Goal: Task Accomplishment & Management: Use online tool/utility

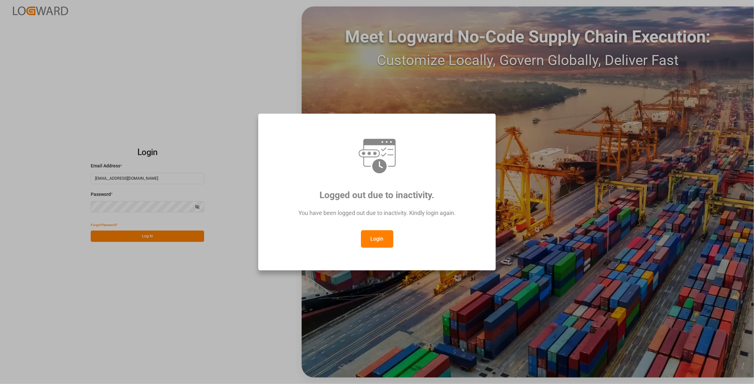
click at [369, 240] on button "Login" at bounding box center [377, 239] width 32 height 18
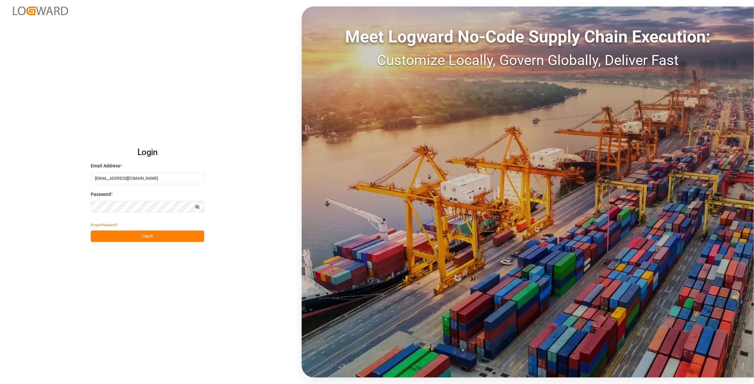
click at [180, 234] on button "Log In" at bounding box center [147, 236] width 113 height 11
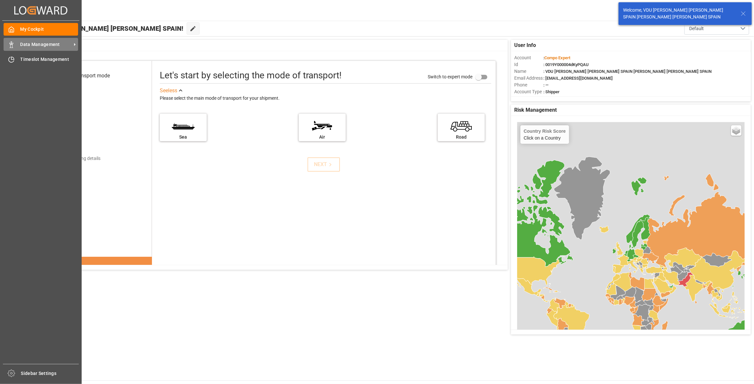
click at [54, 47] on span "Data Management" at bounding box center [45, 44] width 51 height 7
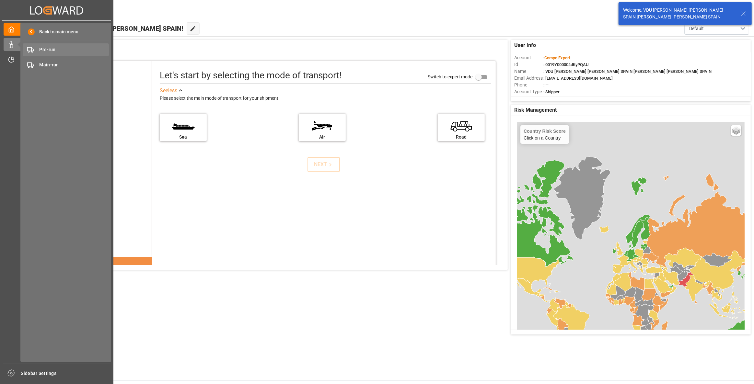
click at [74, 47] on span "Pre-run" at bounding box center [75, 49] width 70 height 7
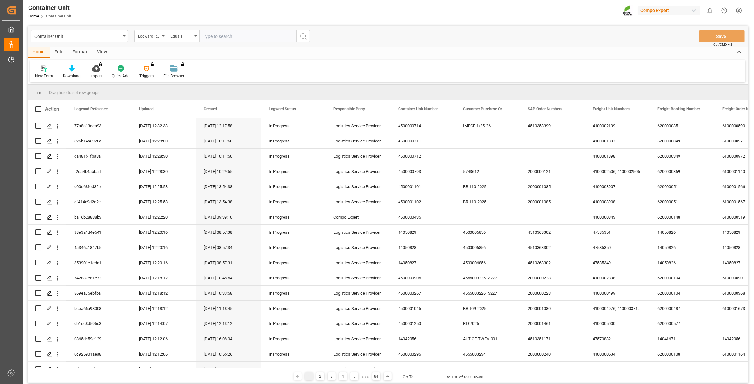
click at [219, 37] on input "text" at bounding box center [247, 36] width 97 height 12
click at [146, 36] on div "Logward Reference" at bounding box center [149, 35] width 22 height 7
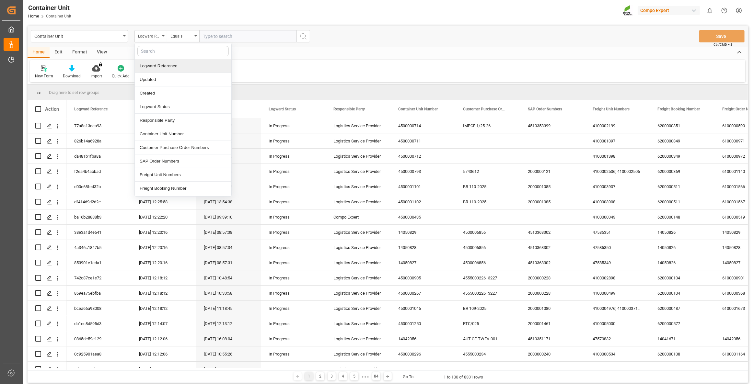
click at [153, 50] on input "text" at bounding box center [182, 51] width 91 height 10
type input "sap"
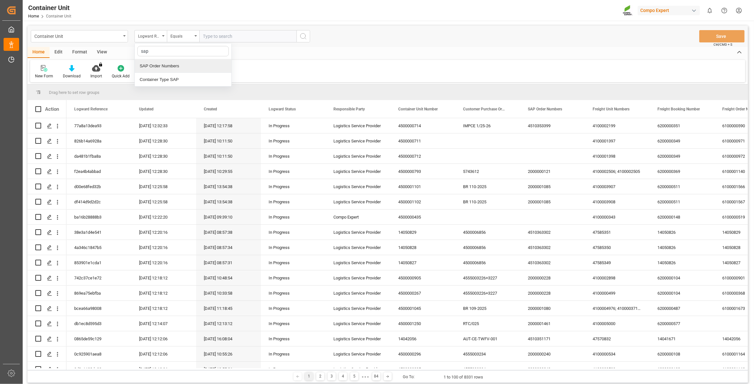
click at [172, 67] on div "SAP Order Numbers" at bounding box center [183, 66] width 97 height 14
click at [240, 39] on input "text" at bounding box center [247, 36] width 97 height 12
paste input "4510360955"
type input "4510360955:"
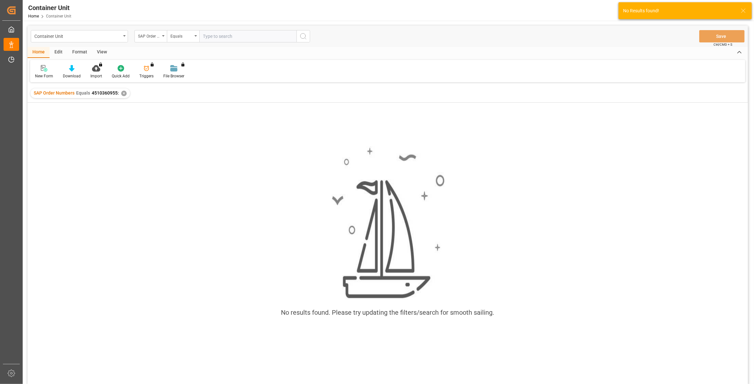
click at [122, 93] on div "✕" at bounding box center [124, 94] width 6 height 6
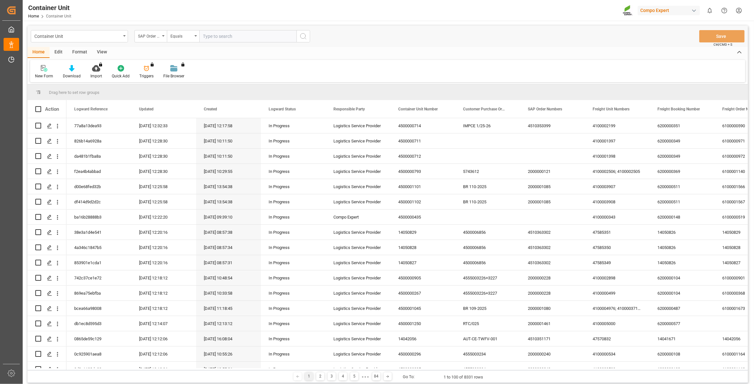
click at [233, 37] on input "text" at bounding box center [247, 36] width 97 height 12
paste input "4510360955"
type input "4510360955;"
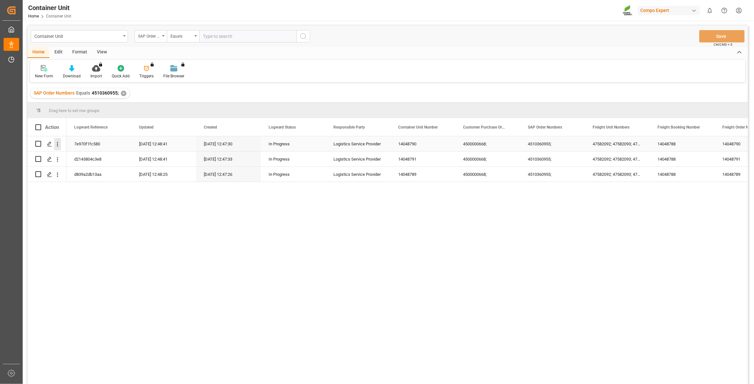
click at [57, 146] on icon "open menu" at bounding box center [57, 144] width 7 height 7
click at [77, 157] on span "Open in new tab" at bounding box center [100, 158] width 59 height 7
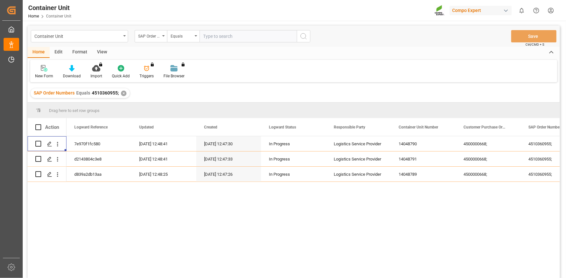
click at [229, 37] on input "text" at bounding box center [247, 36] width 97 height 12
paste input "4510360167"
type input "4510360167;"
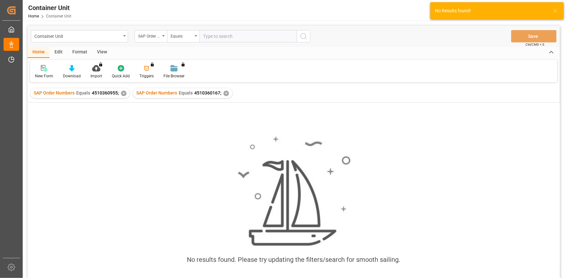
click at [125, 94] on div "✕" at bounding box center [124, 94] width 6 height 6
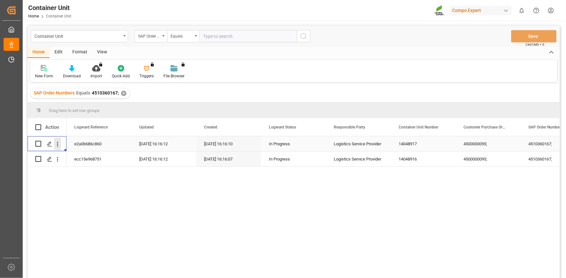
click at [57, 146] on icon "open menu" at bounding box center [57, 144] width 7 height 7
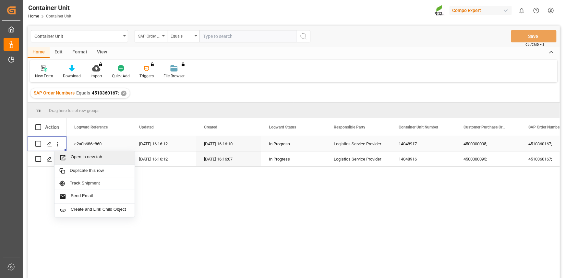
click at [88, 160] on span "Open in new tab" at bounding box center [100, 158] width 59 height 7
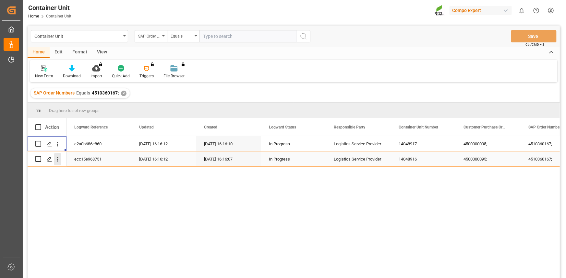
click at [58, 161] on icon "open menu" at bounding box center [57, 159] width 1 height 5
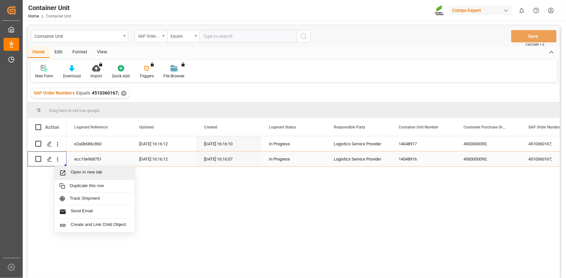
click at [82, 170] on span "Open in new tab" at bounding box center [100, 173] width 59 height 7
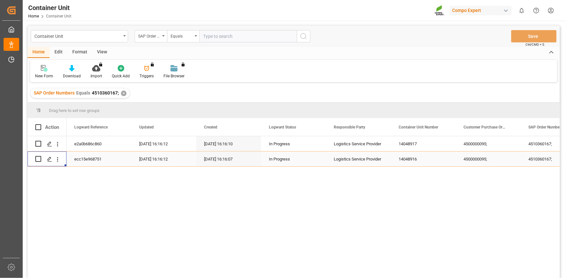
click at [124, 91] on div "✕" at bounding box center [124, 94] width 6 height 6
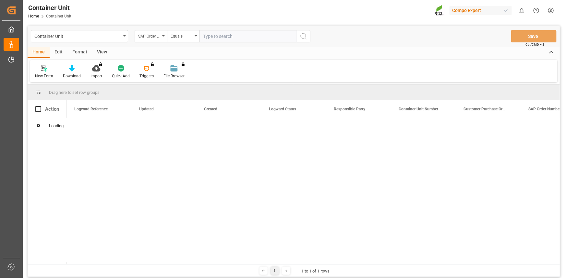
click at [226, 38] on input "text" at bounding box center [247, 36] width 97 height 12
paste input "4510360189"
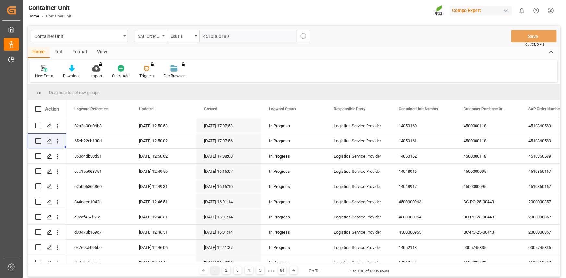
type input "4510360189;"
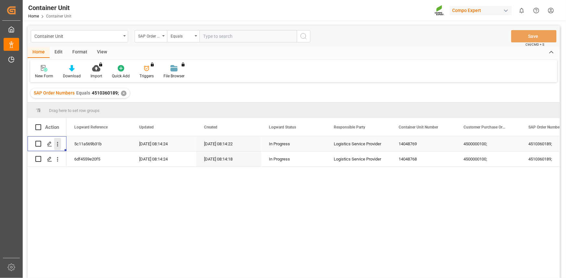
click at [58, 145] on icon "open menu" at bounding box center [57, 144] width 7 height 7
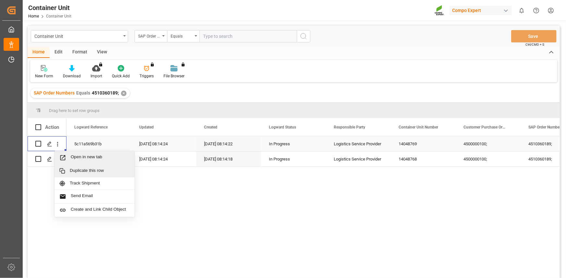
click at [88, 159] on span "Open in new tab" at bounding box center [100, 158] width 59 height 7
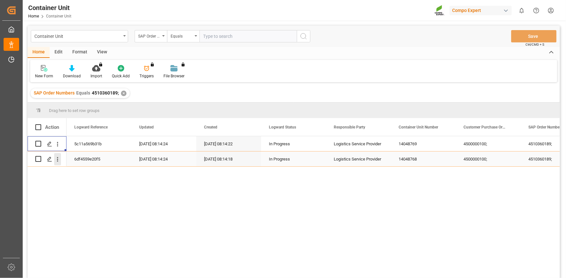
click at [58, 162] on icon "open menu" at bounding box center [57, 159] width 7 height 7
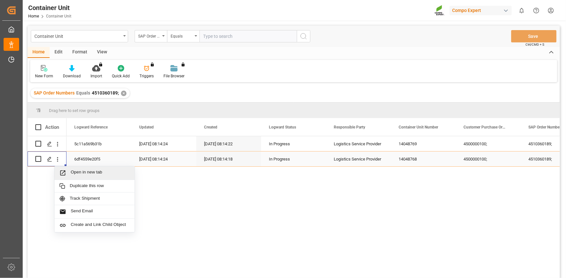
click at [77, 171] on span "Open in new tab" at bounding box center [100, 173] width 59 height 7
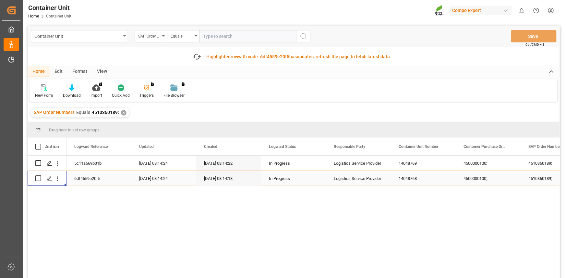
click at [301, 59] on div "Highlighted row with code: 6df4559e20f5 6df4559e20f5 has updates, refresh the p…" at bounding box center [298, 56] width 185 height 7
click at [122, 113] on div "✕" at bounding box center [124, 113] width 6 height 6
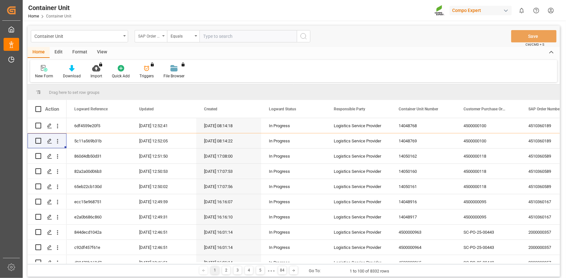
click at [157, 38] on div "SAP Order Numbers" at bounding box center [149, 35] width 22 height 7
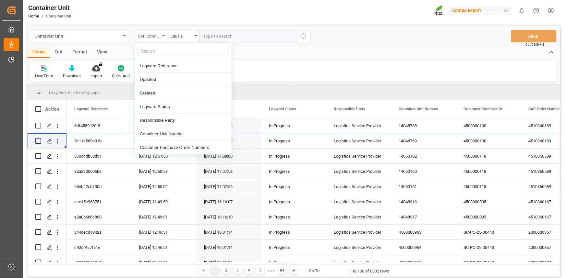
click at [160, 34] on div "SAP Order Numbers" at bounding box center [151, 36] width 32 height 12
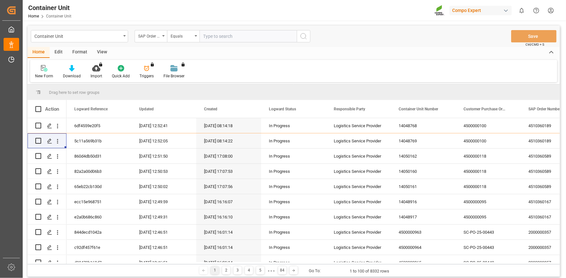
click at [218, 35] on input "text" at bounding box center [247, 36] width 97 height 12
paste input "4510361546"
type input "4510361546;"
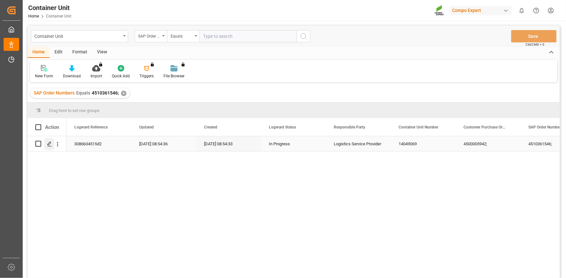
click at [51, 146] on icon "Press SPACE to select this row." at bounding box center [49, 144] width 5 height 5
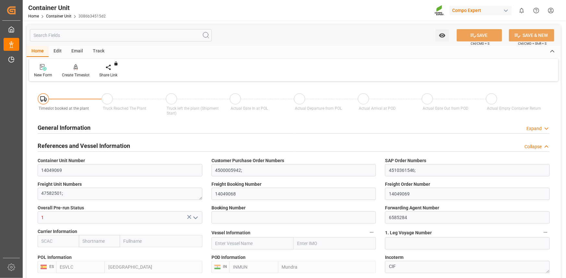
type input "ESVLC"
type input "INMUN"
type input "0"
type input "20"
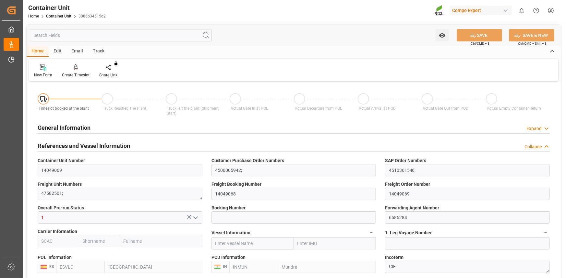
type input "21504"
type input "11.07.2025 08:54"
type input "10.09.2025"
click at [75, 73] on div "Create Timeslot" at bounding box center [76, 75] width 28 height 6
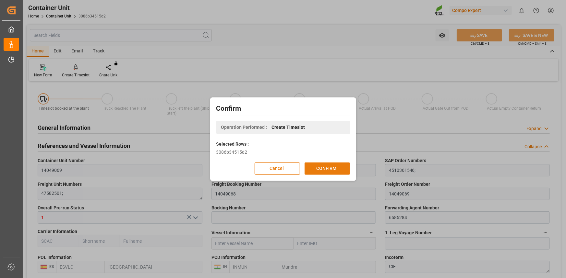
click at [323, 165] on button "CONFIRM" at bounding box center [326, 169] width 45 height 12
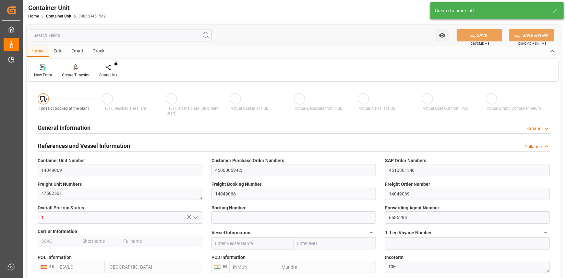
type input "ESVLC"
type input "INMUN"
type input "7"
type input "0"
type input "7"
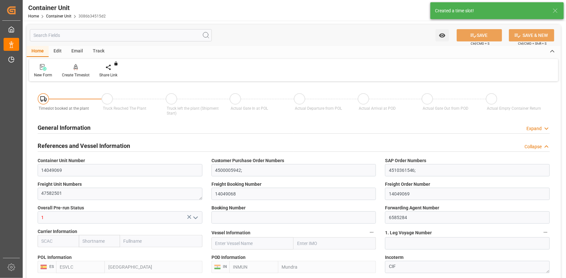
type input "0"
type input "20"
type input "21504"
type input "11.07.2025 08:54"
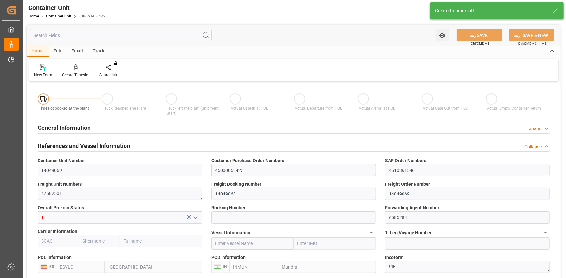
type input "10.09.2025"
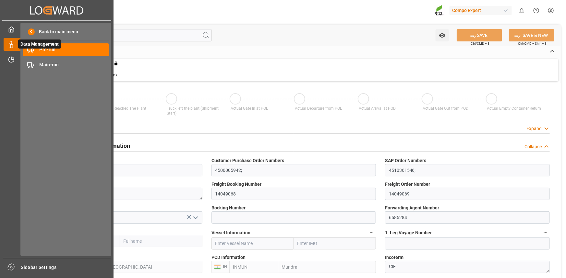
click at [13, 42] on icon at bounding box center [19, 45] width 14 height 14
click at [41, 49] on span "Data Management" at bounding box center [39, 44] width 43 height 9
click at [35, 47] on div "Pre-run Pre-run" at bounding box center [66, 49] width 86 height 13
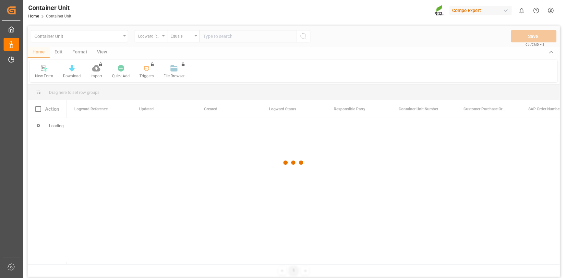
click at [212, 39] on div at bounding box center [294, 163] width 532 height 275
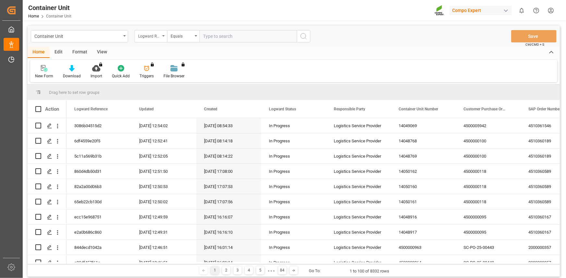
click at [159, 38] on div "Logward Reference" at bounding box center [149, 35] width 22 height 7
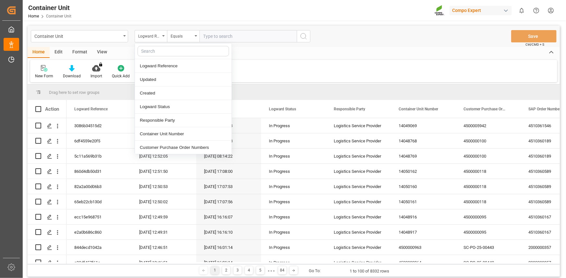
click at [157, 52] on input "text" at bounding box center [182, 51] width 91 height 10
type input "sap"
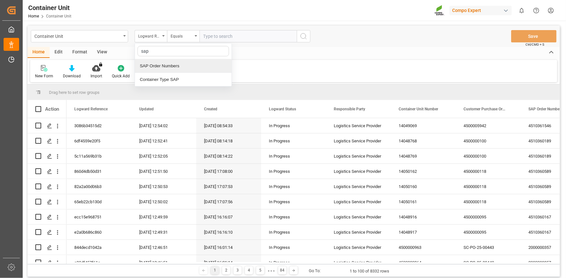
click at [159, 66] on div "SAP Order Numbers" at bounding box center [183, 66] width 97 height 14
click at [228, 41] on input "text" at bounding box center [247, 36] width 97 height 12
paste input "4510359966"
type input "4510359966;"
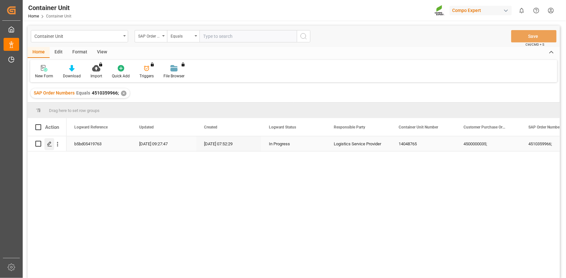
click at [47, 143] on icon "Press SPACE to select this row." at bounding box center [49, 144] width 5 height 5
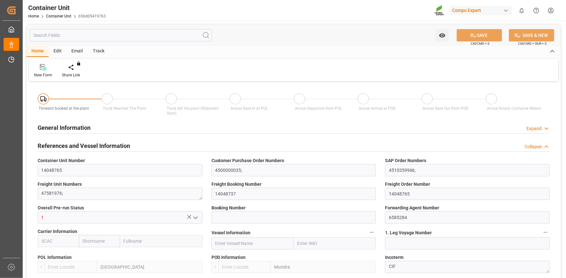
type input "ESVLC"
type input "INMUN"
type input "0"
type input "20"
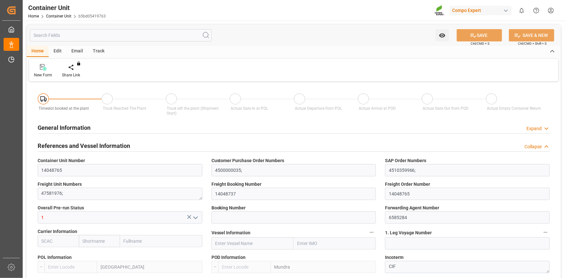
type input "21504"
type input "07.07.2025 07:52"
type input "04.07.2025"
click at [78, 75] on div "Create Timeslot" at bounding box center [76, 75] width 28 height 6
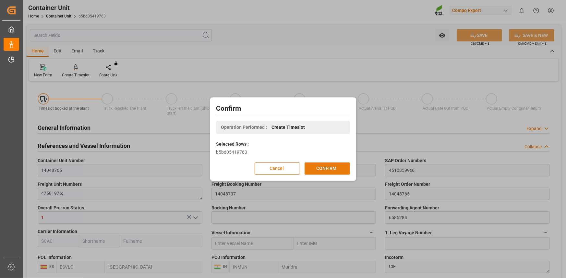
click at [339, 165] on button "CONFIRM" at bounding box center [326, 169] width 45 height 12
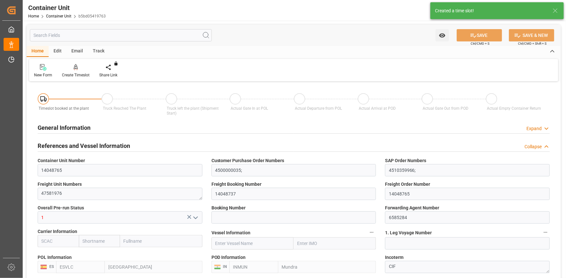
type input "ESVLC"
type input "INMUN"
type input "7"
type input "0"
type input "7"
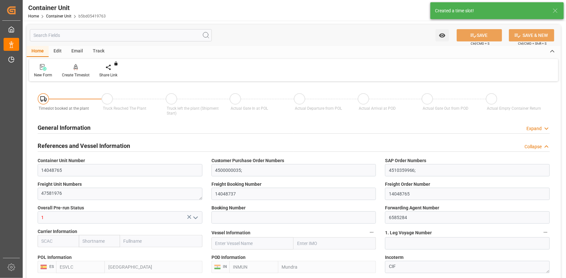
type input "0"
type input "20"
type input "21504"
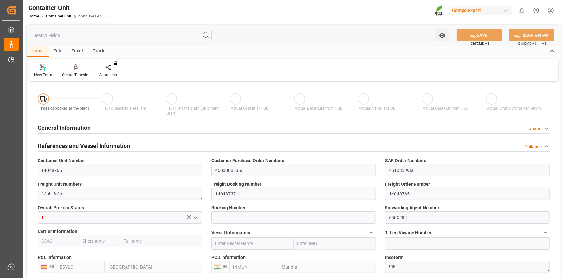
type input "07.07.2025 07:52"
type input "04.07.2025"
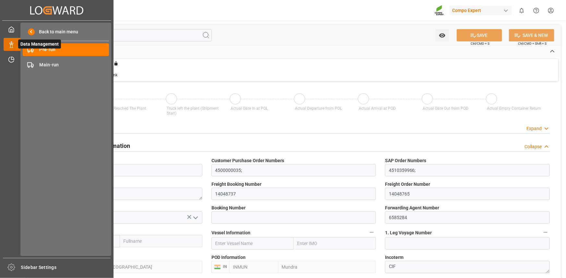
click at [47, 45] on span "Data Management" at bounding box center [39, 44] width 43 height 9
click at [45, 46] on span "Pre-run" at bounding box center [75, 49] width 70 height 7
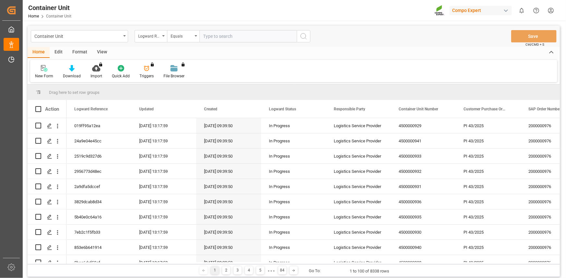
click at [162, 42] on div "Container Unit Logward Reference Equals Save Ctrl/CMD + S" at bounding box center [294, 36] width 532 height 21
click at [159, 35] on div "Logward Reference" at bounding box center [149, 35] width 22 height 7
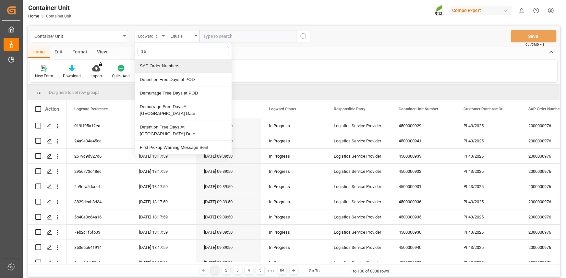
type input "sap"
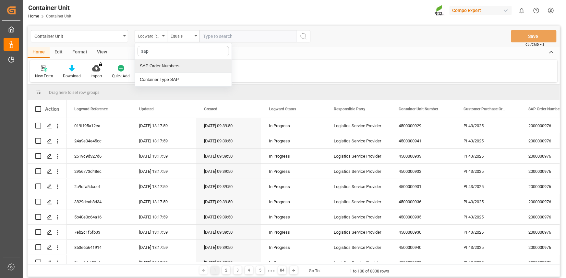
click at [179, 64] on div "SAP Order Numbers" at bounding box center [183, 66] width 97 height 14
click at [217, 35] on input "text" at bounding box center [247, 36] width 97 height 12
paste input "4510360955"
type input "4510360955;"
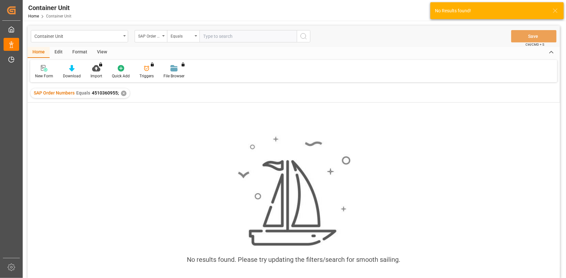
click at [243, 35] on input "text" at bounding box center [247, 36] width 97 height 12
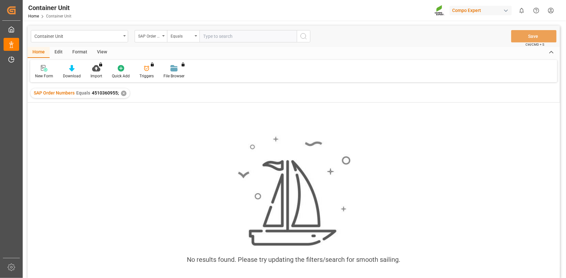
click at [123, 94] on div "✕" at bounding box center [124, 94] width 6 height 6
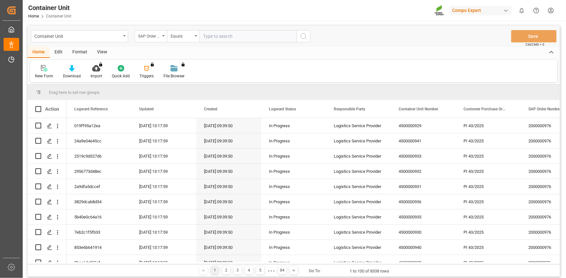
click at [227, 35] on input "text" at bounding box center [247, 36] width 97 height 12
paste input "4510360955"
type input "4510360955;"
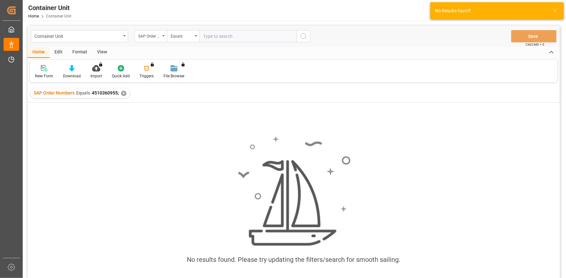
click at [123, 94] on div "✕" at bounding box center [124, 94] width 6 height 6
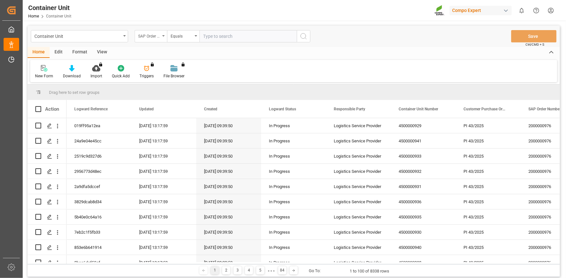
click at [160, 36] on div "SAP Order Numbers" at bounding box center [151, 36] width 32 height 12
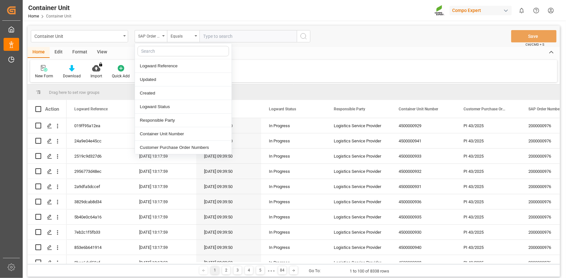
click at [162, 47] on input "text" at bounding box center [182, 51] width 91 height 10
type input "sap"
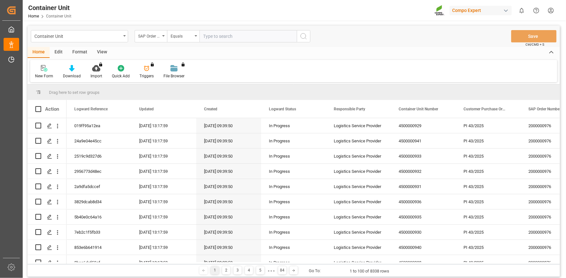
click at [213, 39] on input "text" at bounding box center [247, 36] width 97 height 12
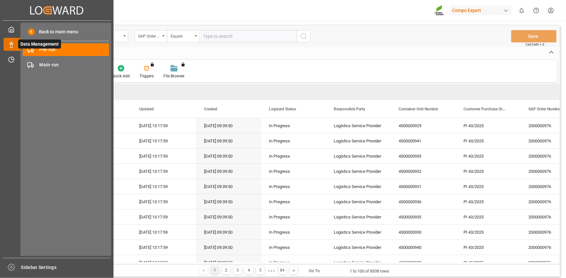
click at [52, 47] on span "Data Management" at bounding box center [39, 44] width 43 height 9
click at [86, 47] on span "Pre-run" at bounding box center [75, 49] width 70 height 7
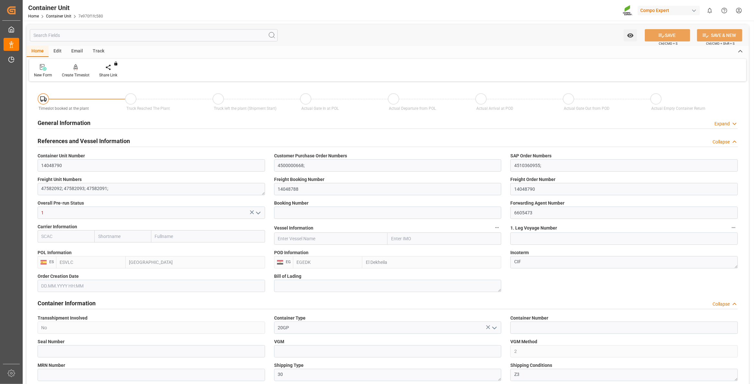
type input "ESVLC"
type input "EGEDK"
type input "0"
type input "60"
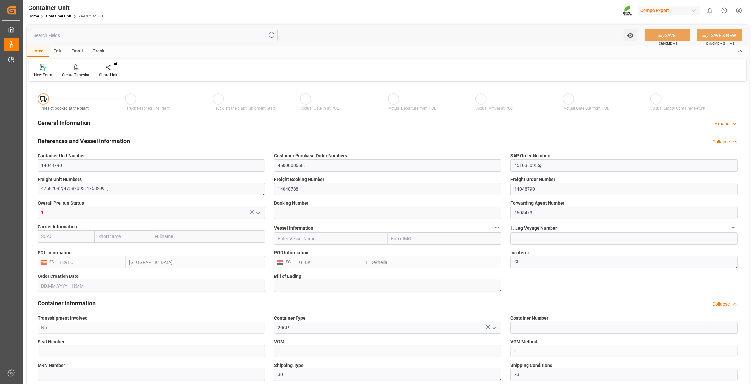
type input "73728"
type input "07.07.2025 12:48"
type input "07.07.2025"
click at [84, 75] on div "Create Timeslot" at bounding box center [76, 75] width 28 height 6
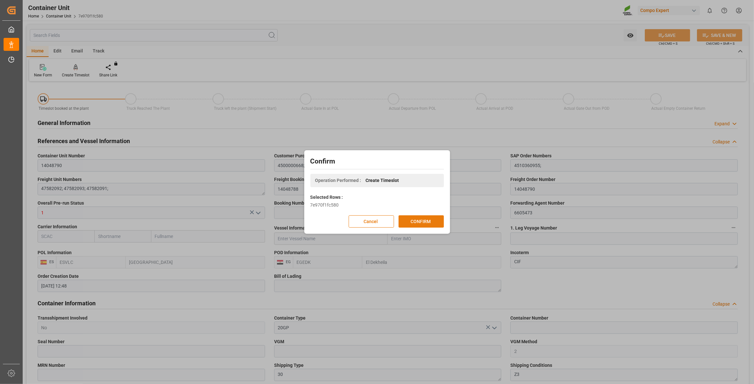
click at [423, 222] on button "CONFIRM" at bounding box center [421, 222] width 45 height 12
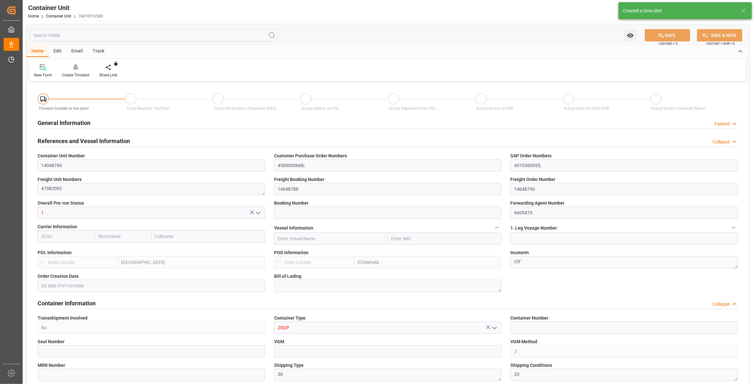
type input "ESVLC"
type input "EGEDK"
type input "10"
type input "0"
type input "11"
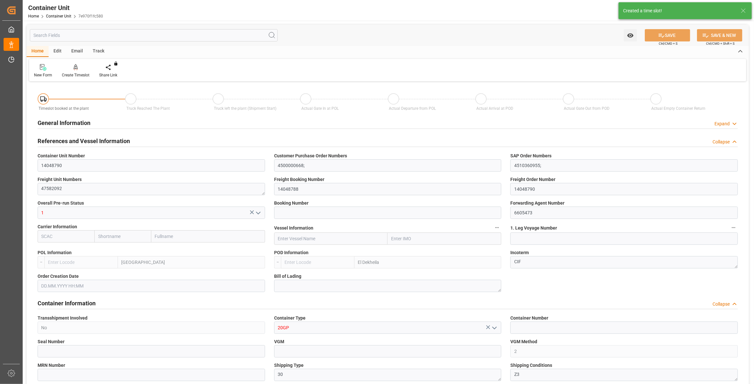
type input "0"
type input "60"
type input "24576"
type input "07.07.2025 12:48"
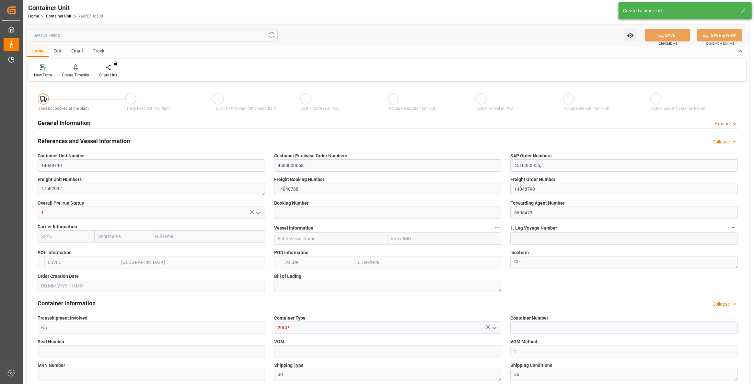
type input "07.07.2025"
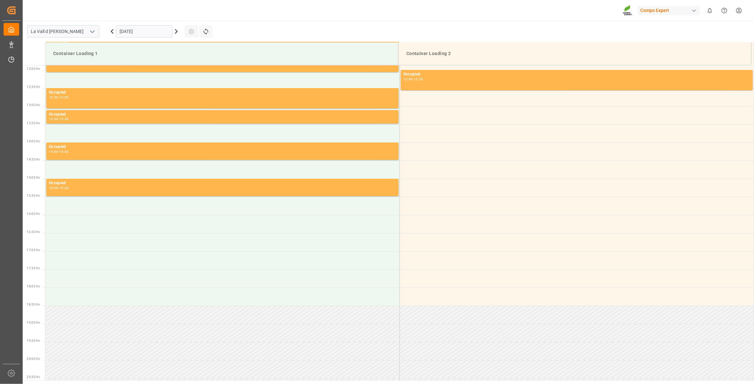
scroll to position [431, 0]
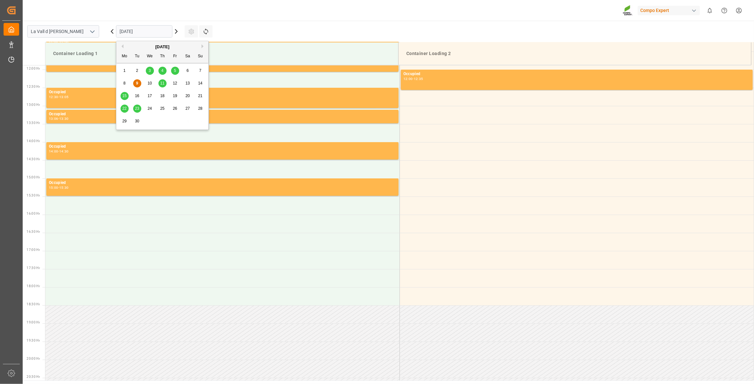
click at [146, 31] on input "09.09.2025" at bounding box center [144, 31] width 56 height 12
click at [159, 83] on div "11" at bounding box center [163, 84] width 8 height 8
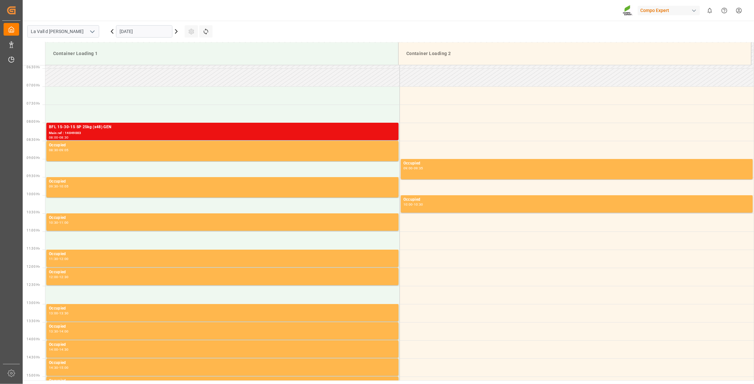
scroll to position [225, 0]
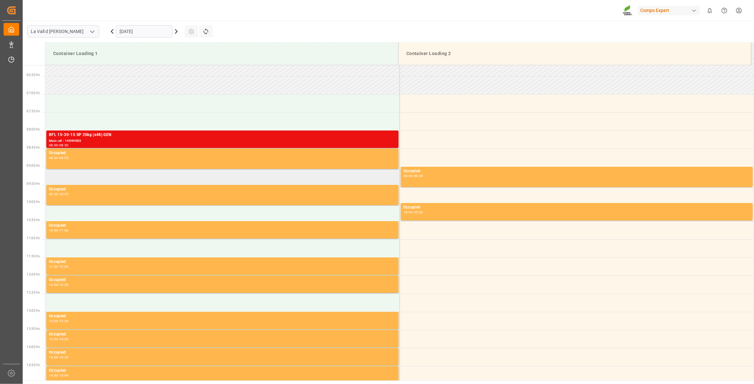
click at [66, 177] on td at bounding box center [222, 176] width 354 height 18
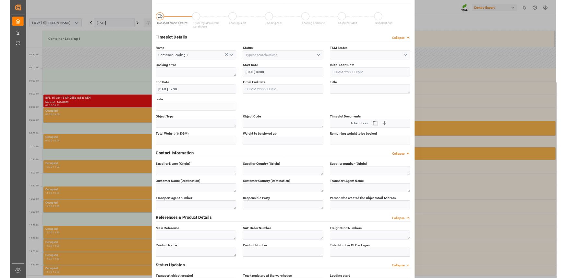
scroll to position [13, 0]
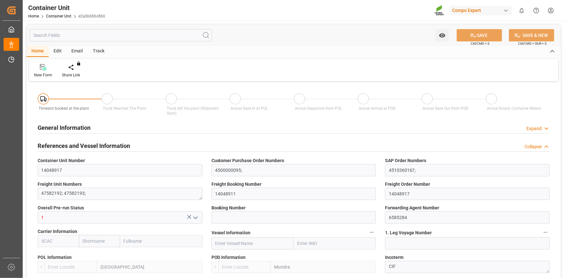
type input "14048917"
type input "4500000095;"
type input "4510360167;"
type textarea "47582192; 47582193;"
type input "14048911"
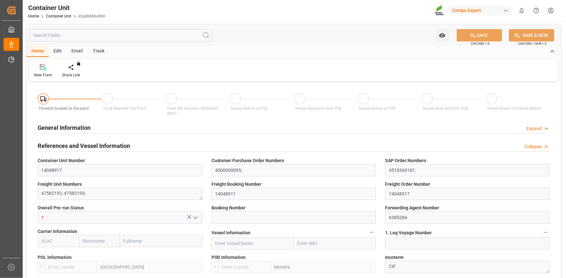
type input "14048917"
type input "1"
type input "6585284"
type input "[GEOGRAPHIC_DATA]"
type input "Mundra"
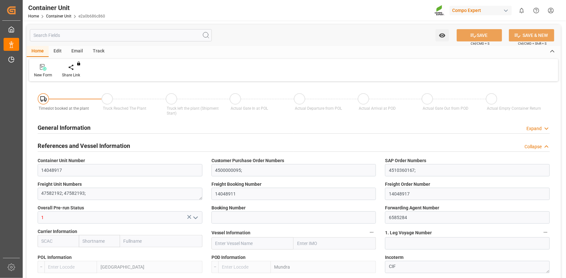
type textarea "CIF"
type input "No"
type input "20GP"
type input "2"
type textarea "30"
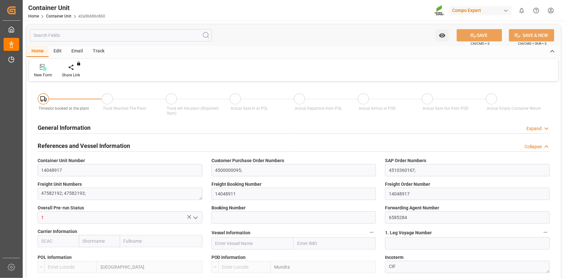
type textarea "Z3"
type input "CE07"
type textarea "COMPO Centro de Producción"
type textarea "12600"
type input "[GEOGRAPHIC_DATA]"
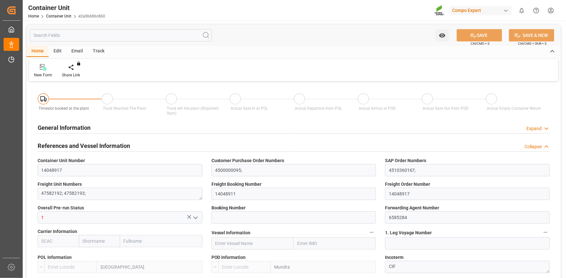
type input "EUR"
type textarea "[DATE]"
type textarea "HAK Cal + K [DATE]+10 25 Kg (x42) WW;"
type textarea "2475112011;"
type input "ESVLC"
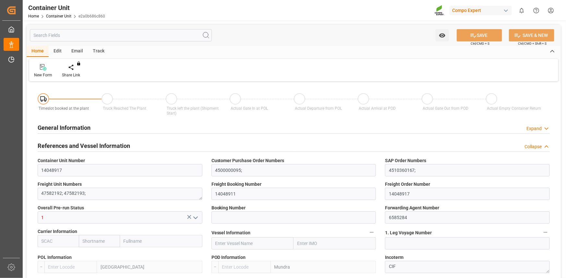
type input "INMUN"
type input "0"
type input "40"
type input "43008"
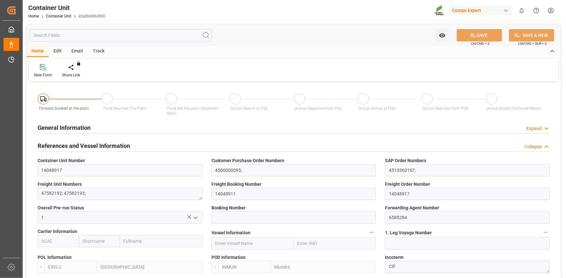
type input "08.07.2025 16:06"
type input "08.07.2025"
click at [84, 74] on div "Create Timeslot" at bounding box center [76, 75] width 28 height 6
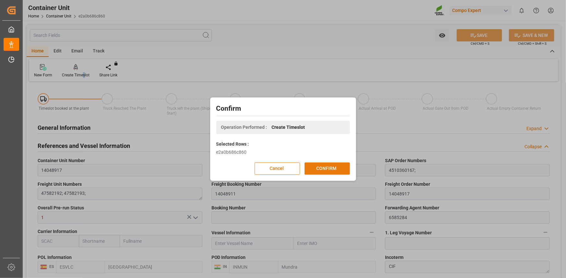
click at [335, 172] on button "CONFIRM" at bounding box center [326, 169] width 45 height 12
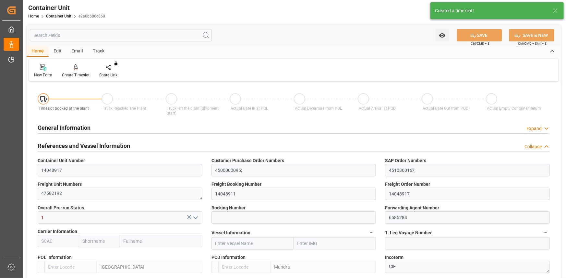
type input "ESVLC"
type input "INMUN"
type input "7"
type input "0"
type input "7"
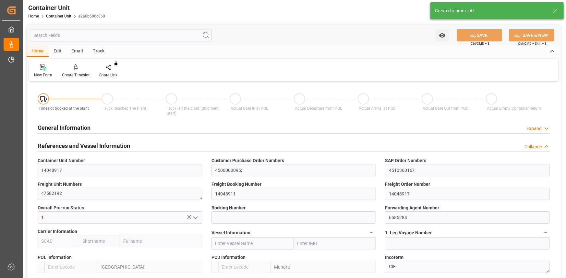
type input "0"
type input "40"
type input "21504"
type input "08.07.2025 16:06"
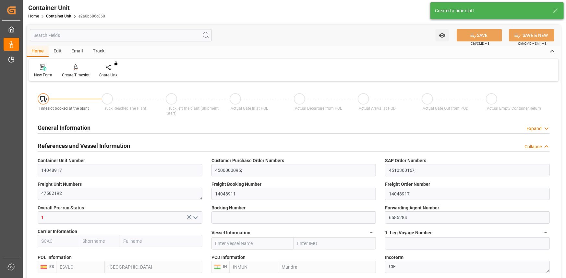
type input "08.07.2025"
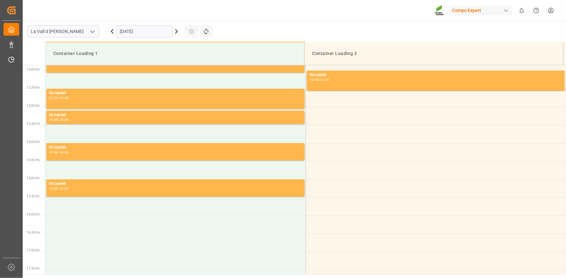
scroll to position [431, 0]
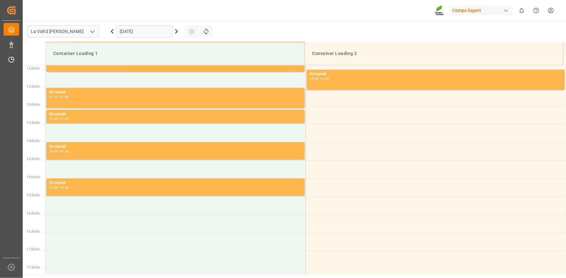
click at [158, 36] on input "09.09.2025" at bounding box center [144, 31] width 56 height 12
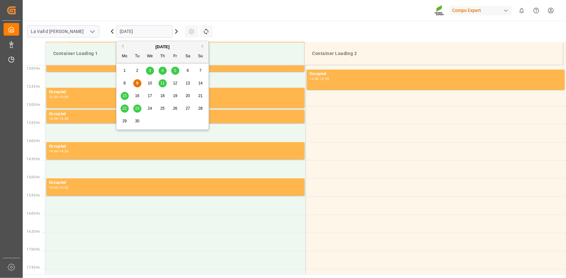
click at [174, 94] on span "19" at bounding box center [175, 96] width 4 height 5
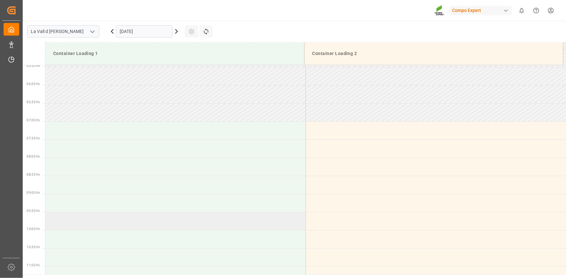
scroll to position [195, 0]
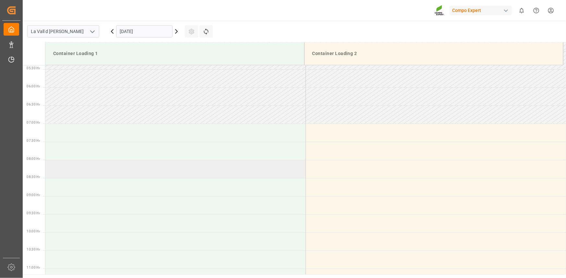
click at [75, 163] on td at bounding box center [175, 169] width 260 height 18
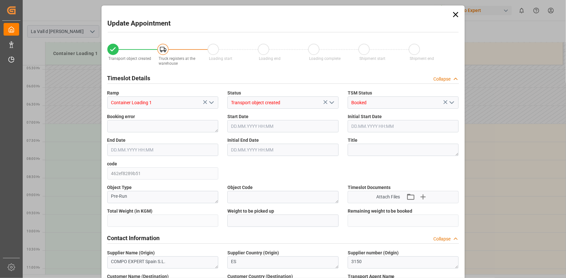
type input "21504"
type input "40"
type input "19.09.2025 08:00"
type input "19.09.2025 08:30"
type input "[DATE] 16:06"
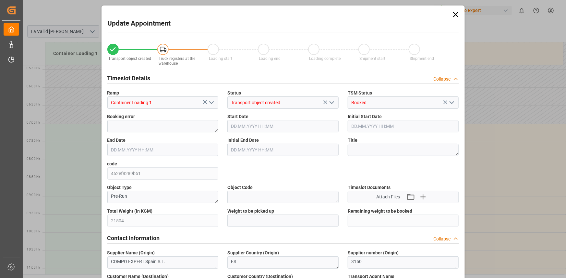
type input "[DATE] 10:49"
click at [257, 223] on input "text" at bounding box center [282, 221] width 111 height 12
paste input "21504"
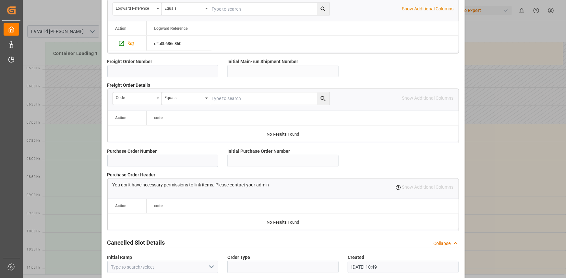
scroll to position [576, 0]
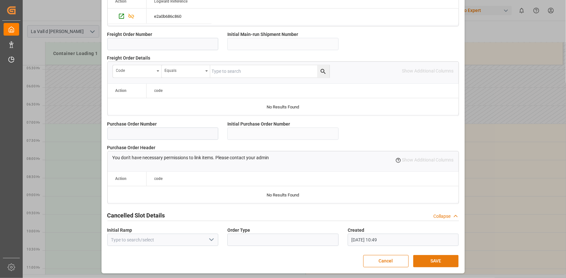
type input "21504"
click at [446, 260] on button "SAVE" at bounding box center [435, 261] width 45 height 12
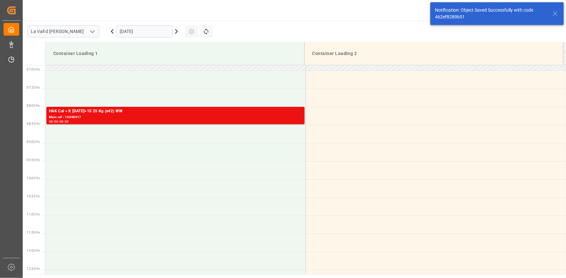
scroll to position [250, 0]
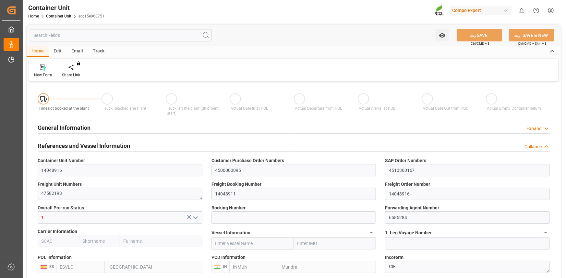
type input "ESVLC"
type input "INMUN"
type input "7"
type input "0"
type input "7"
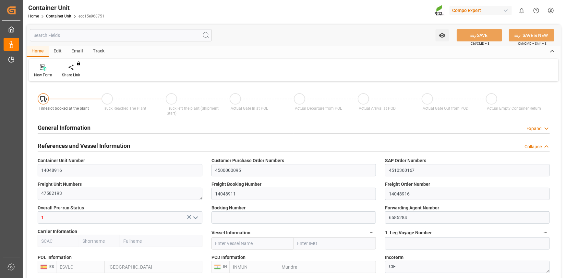
type input "0"
type input "40"
type input "21504"
type input "[DATE] 16:06"
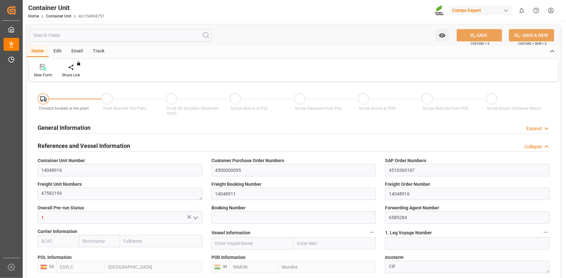
type input "[DATE]"
click at [79, 70] on div at bounding box center [76, 67] width 28 height 7
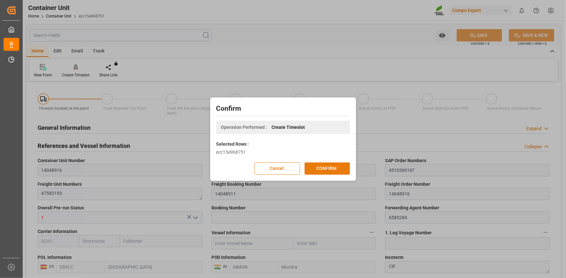
click at [325, 163] on div "Cancel CONFIRM" at bounding box center [283, 169] width 134 height 12
click at [334, 170] on button "CONFIRM" at bounding box center [326, 169] width 45 height 12
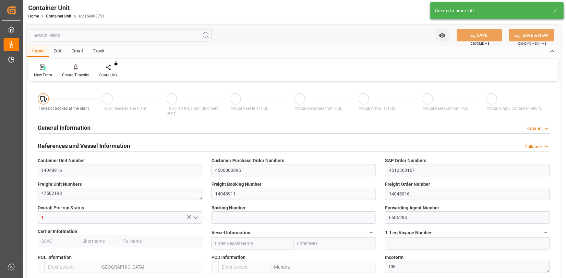
type input "14048916"
type input "4500000095"
type input "4510360167"
type textarea "47582193"
type input "14048911"
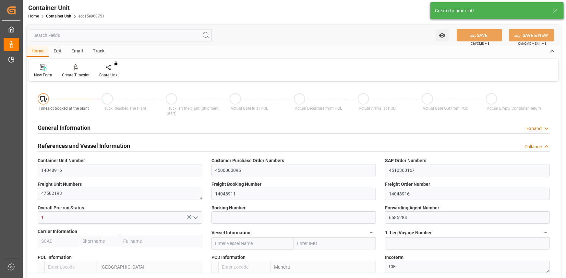
type input "14048916"
type input "1"
type input "6585284"
type input "Valencia"
type input "Mundra"
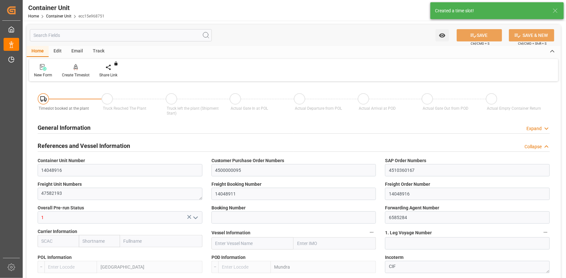
type textarea "CIF"
type input "No"
type input "20GP"
type input "2"
type textarea "30"
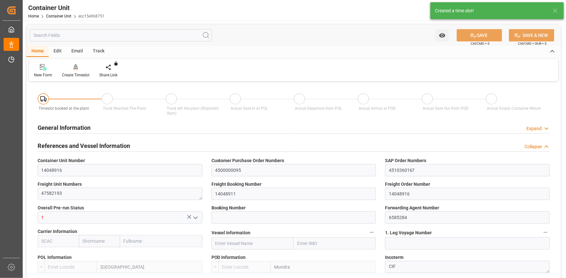
type textarea "Z3"
type input "CE07"
type textarea "COMPO Centro de Producción"
type textarea "12600"
type input "Spain"
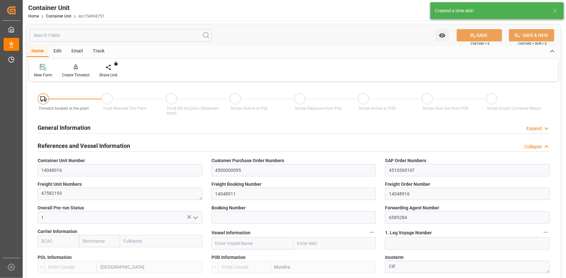
type textarea "244231"
type input "India"
type input "EUR"
type textarea "CE31"
type textarea "HAK Cal + K [DATE]+10 25 Kg (x42) WW"
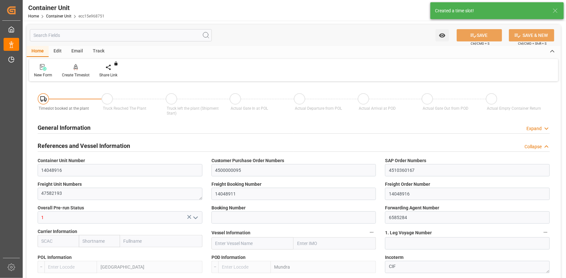
type textarea "2475112011"
type input "ESVLC"
type input "INMUN"
type input "7"
type input "0"
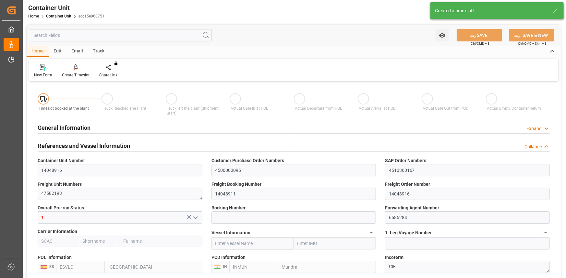
type input "7"
type input "0"
type input "40"
type input "21504"
type input "[DATE] 16:06"
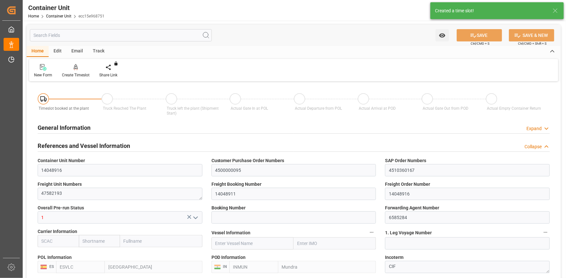
type input "[DATE] 16:06"
type input "08.07.2025"
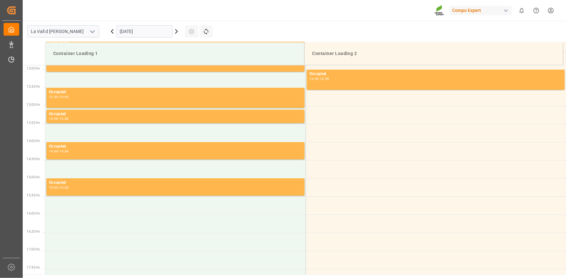
scroll to position [431, 0]
click at [154, 31] on input "[DATE]" at bounding box center [144, 31] width 56 height 12
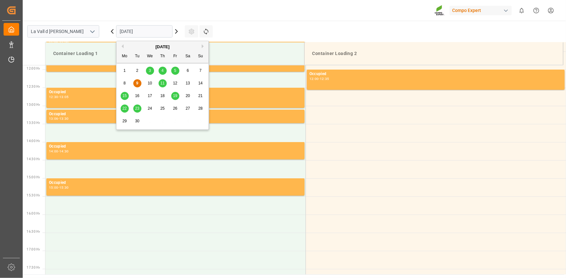
click at [174, 97] on span "19" at bounding box center [175, 96] width 4 height 5
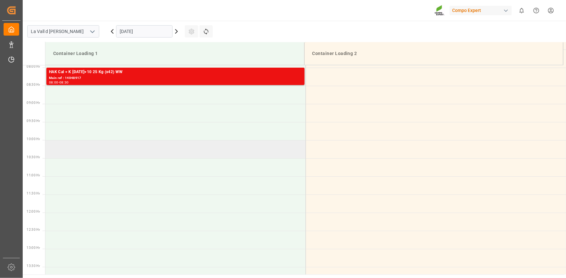
scroll to position [284, 0]
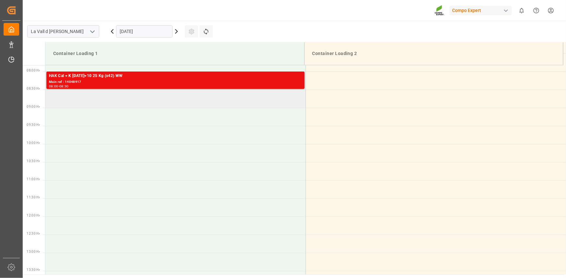
click at [82, 102] on td at bounding box center [175, 99] width 260 height 18
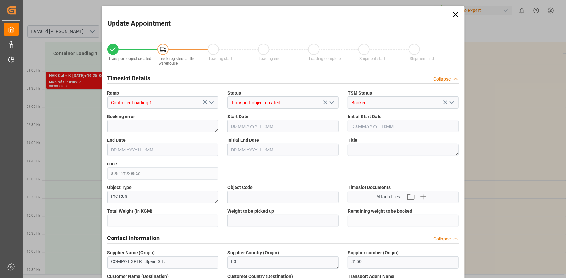
type input "21504"
type input "40"
type input "[DATE] 08:30"
type input "[DATE] 09:00"
type input "[DATE] 16:06"
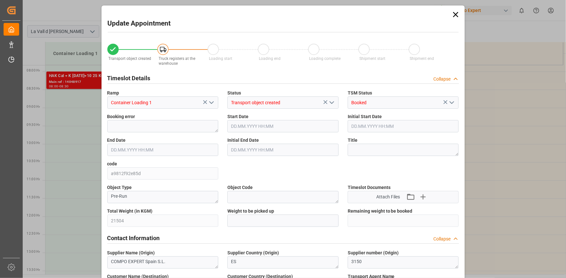
type input "[DATE] 10:49"
click at [105, 217] on div "Total Weight (in KGM) 21504" at bounding box center [163, 218] width 120 height 24
click at [271, 225] on input "text" at bounding box center [282, 221] width 111 height 12
paste input "21504"
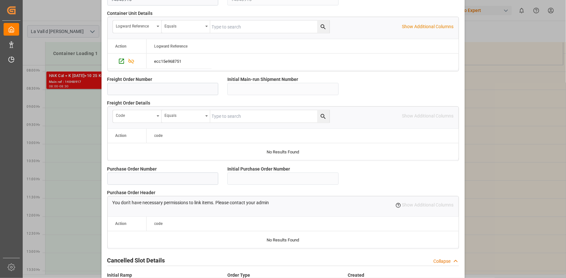
scroll to position [576, 0]
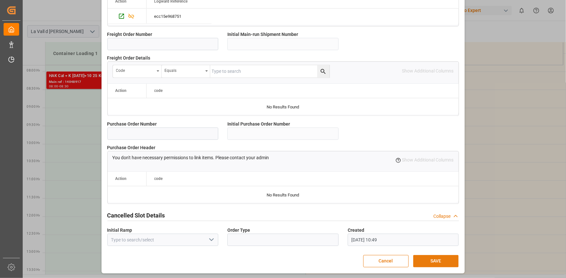
type input "21504"
click at [443, 261] on button "SAVE" at bounding box center [435, 261] width 45 height 12
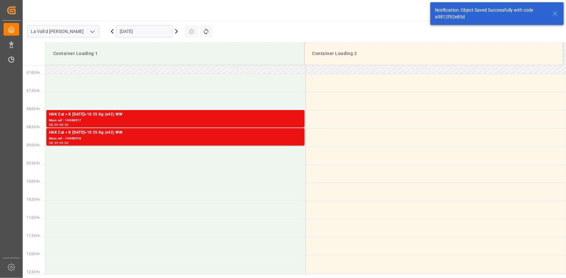
scroll to position [250, 0]
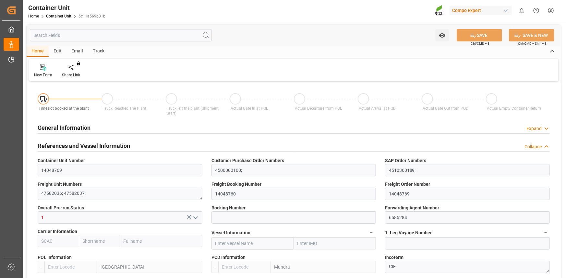
type input "ESVLC"
type input "INMUN"
type input "0"
type input "40"
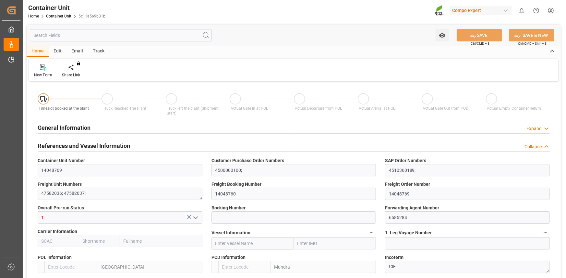
type input "43008"
type input "[DATE] 08:14"
type input "07.07.2025"
click at [77, 74] on div "Create Timeslot" at bounding box center [76, 75] width 28 height 6
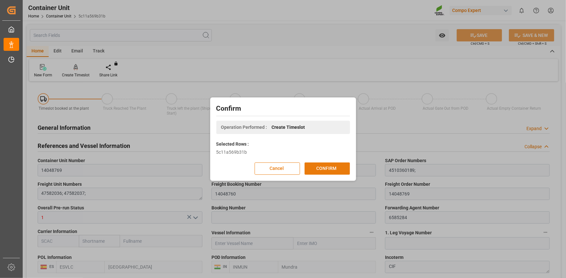
click at [327, 170] on button "CONFIRM" at bounding box center [326, 169] width 45 height 12
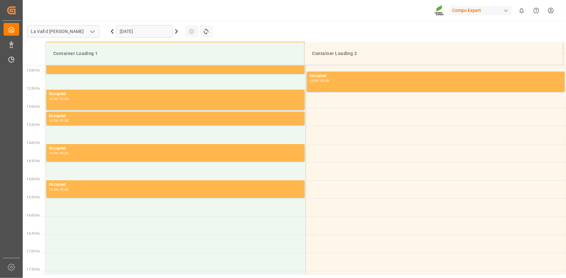
scroll to position [431, 0]
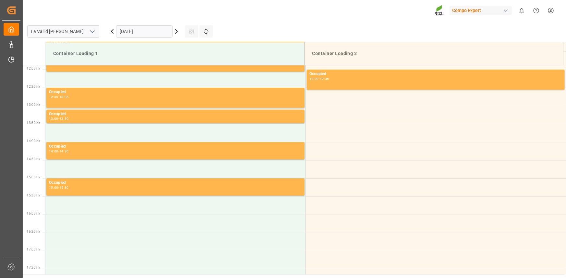
click at [158, 29] on input "[DATE]" at bounding box center [144, 31] width 56 height 12
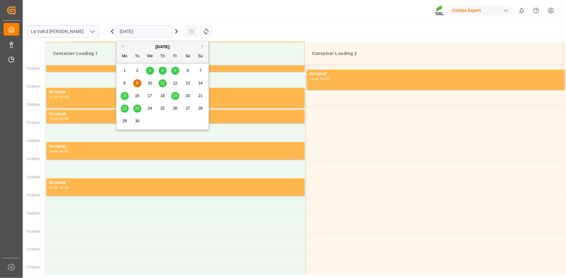
click at [175, 95] on span "19" at bounding box center [175, 96] width 4 height 5
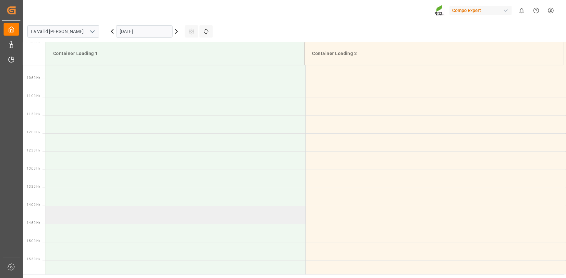
scroll to position [284, 0]
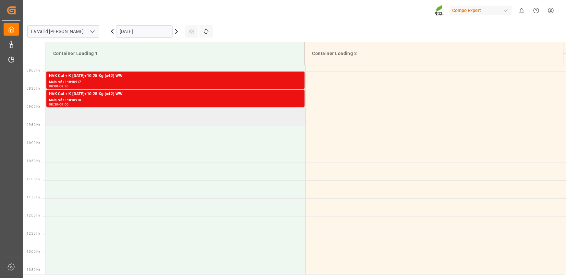
click at [70, 114] on td at bounding box center [175, 117] width 260 height 18
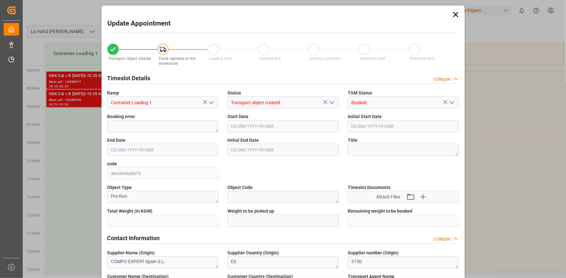
type input "21504"
type input "40"
type input "[DATE] 09:00"
type input "[DATE] 09:30"
type input "[DATE] 08:14"
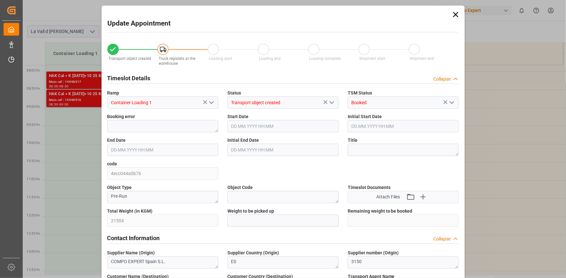
type input "[DATE] 10:51"
click at [106, 223] on div "Total Weight (in KGM) 21504" at bounding box center [163, 218] width 120 height 24
click at [235, 220] on input "text" at bounding box center [282, 221] width 111 height 12
paste input "21504"
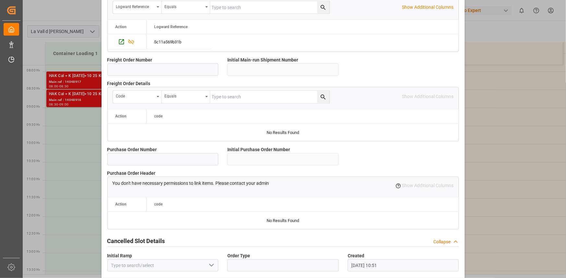
scroll to position [576, 0]
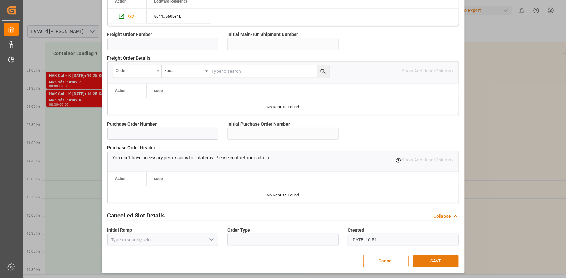
type input "21504"
click at [441, 258] on button "SAVE" at bounding box center [435, 261] width 45 height 12
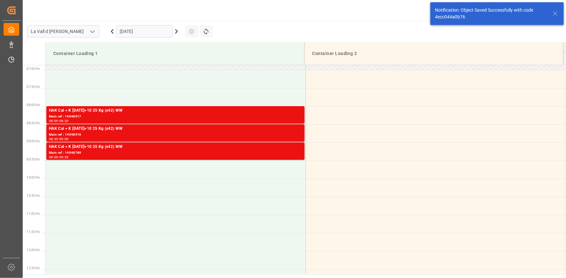
scroll to position [286, 0]
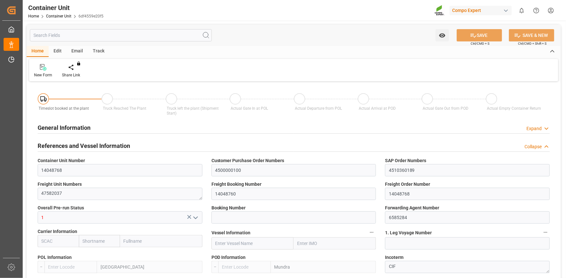
type input "ESVLC"
type input "INMUN"
type input "7"
type input "0"
type input "7"
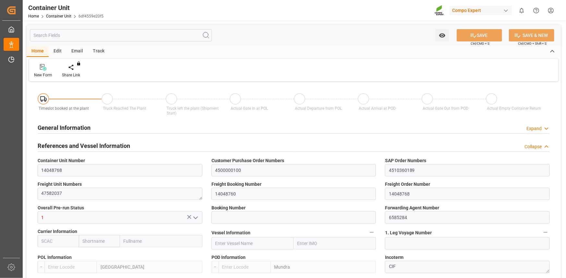
type input "0"
type input "40"
type input "21504"
type input "[DATE] 08:14"
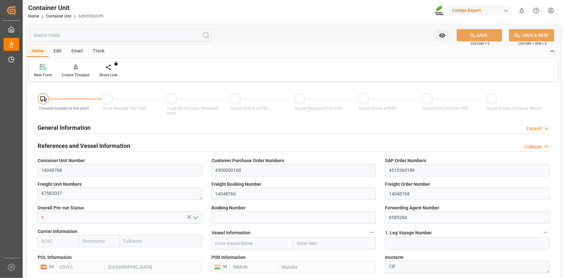
type input "[DATE]"
click at [82, 72] on div "Create Timeslot" at bounding box center [75, 71] width 37 height 14
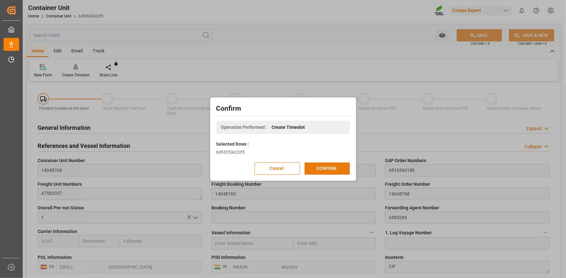
click at [346, 169] on button "CONFIRM" at bounding box center [326, 169] width 45 height 12
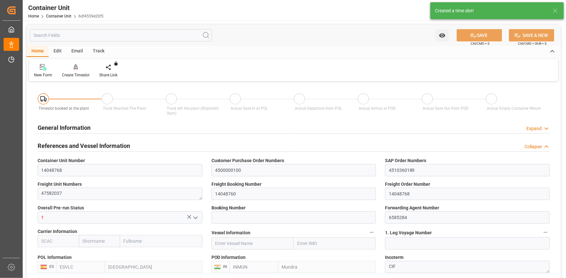
type input "ESVLC"
type input "INMUN"
type input "7"
type input "0"
type input "7"
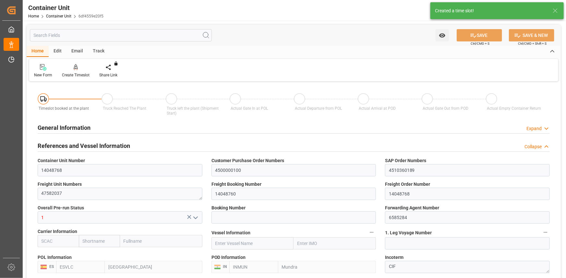
type input "0"
type input "40"
type input "21504"
type input "[DATE] 08:14"
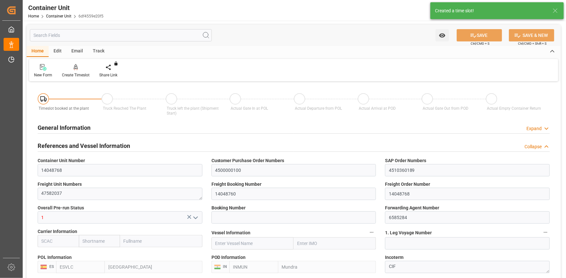
type input "[DATE]"
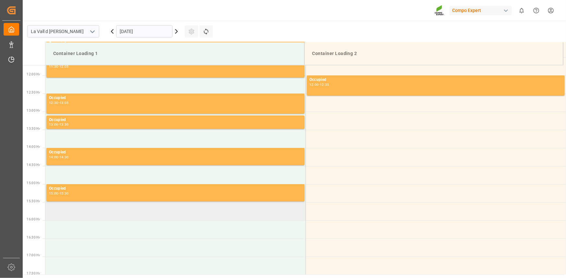
scroll to position [431, 0]
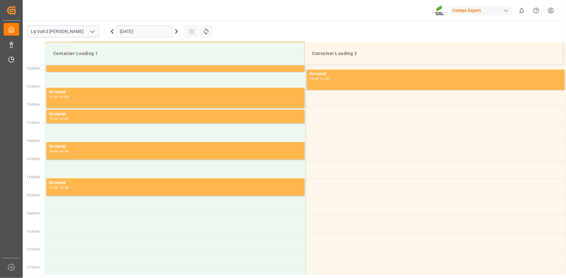
click at [157, 26] on input "[DATE]" at bounding box center [144, 31] width 56 height 12
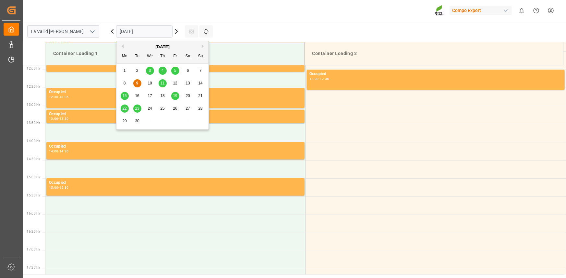
click at [175, 98] on div "19" at bounding box center [175, 96] width 8 height 8
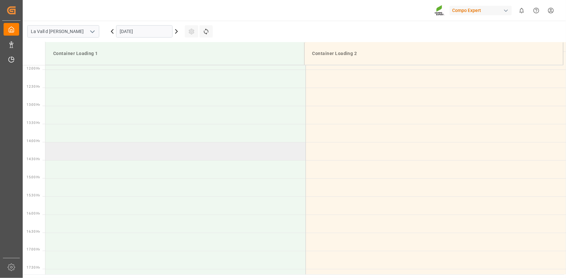
click at [65, 149] on td at bounding box center [175, 151] width 260 height 18
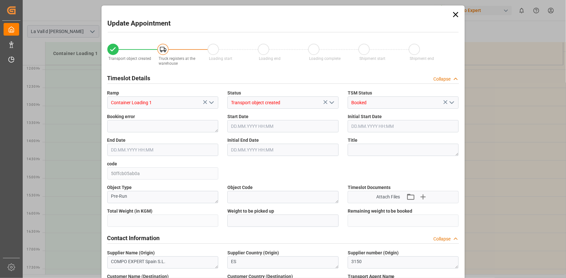
type input "21504"
type input "40"
type input "19.09.2025 14:00"
type input "19.09.2025 14:30"
type input "07.07.2025 08:14"
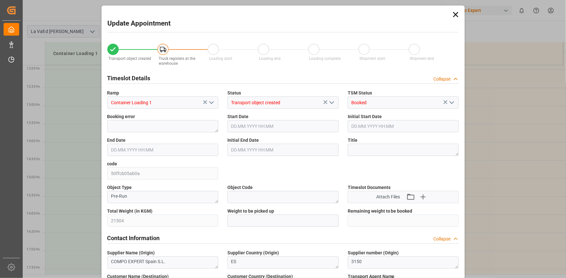
type input "09.09.2025 10:52"
click at [247, 223] on input "text" at bounding box center [282, 221] width 111 height 12
paste input "21504"
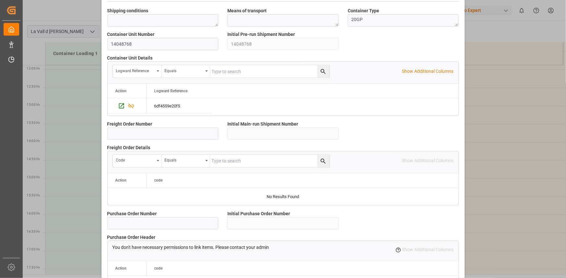
scroll to position [576, 0]
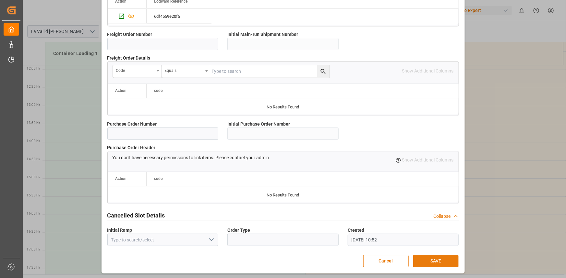
type input "21504"
click at [438, 259] on button "SAVE" at bounding box center [435, 261] width 45 height 12
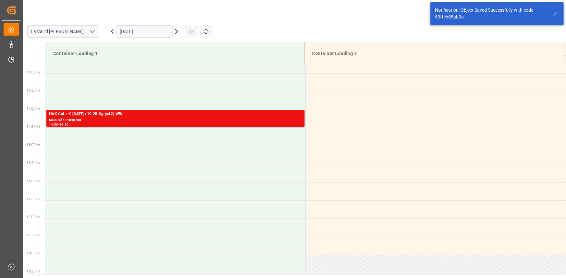
scroll to position [467, 0]
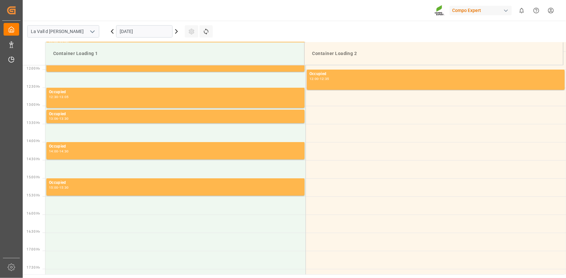
scroll to position [431, 0]
click at [155, 27] on input "[DATE]" at bounding box center [144, 31] width 56 height 12
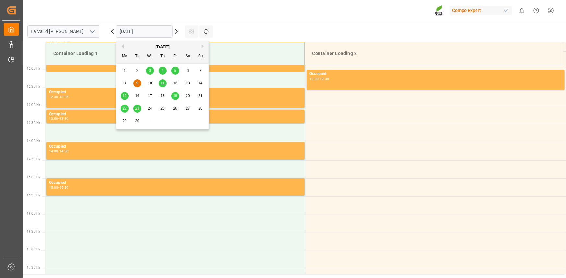
click at [174, 99] on div "19" at bounding box center [175, 96] width 8 height 8
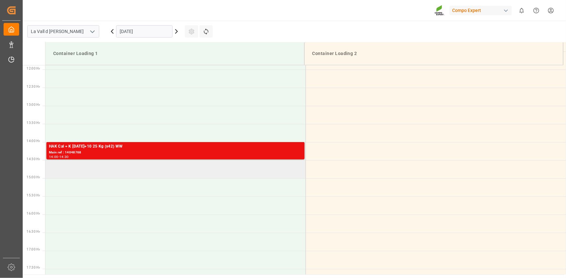
click at [73, 169] on td at bounding box center [175, 169] width 260 height 18
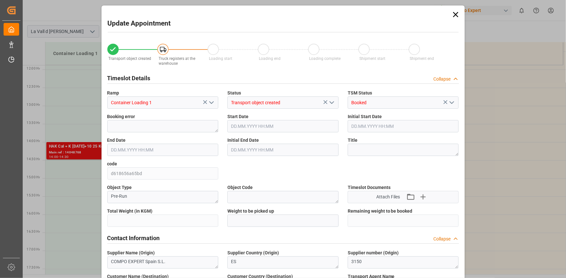
type input "21504"
type input "20"
type input "[DATE] 14:30"
type input "19.09.2025 15:00"
type input "11.07.2025 08:54"
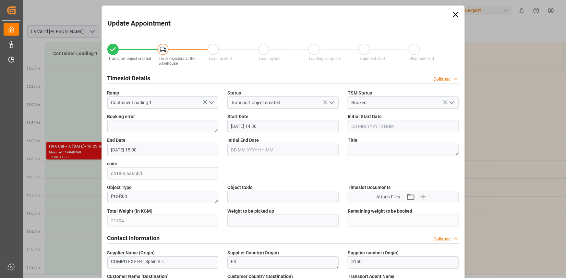
type input "09.09.2025 10:53"
click at [233, 219] on input "text" at bounding box center [282, 221] width 111 height 12
paste input "21504"
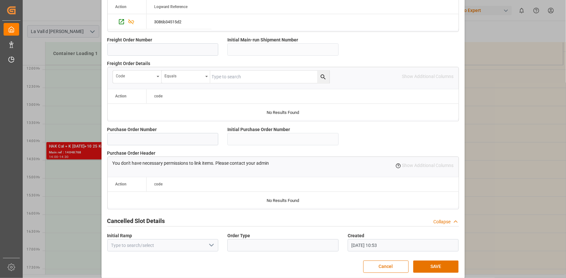
scroll to position [576, 0]
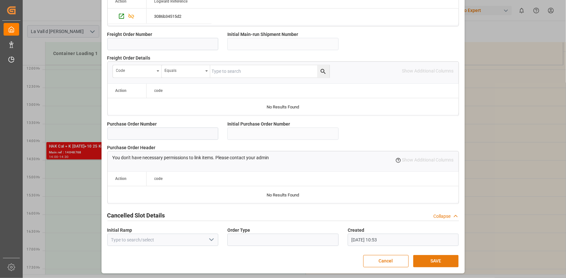
type input "21504"
click at [440, 258] on button "SAVE" at bounding box center [435, 261] width 45 height 12
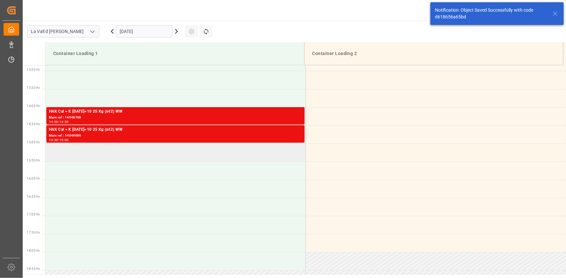
scroll to position [467, 0]
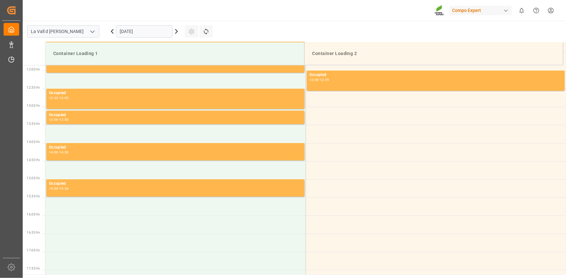
scroll to position [431, 0]
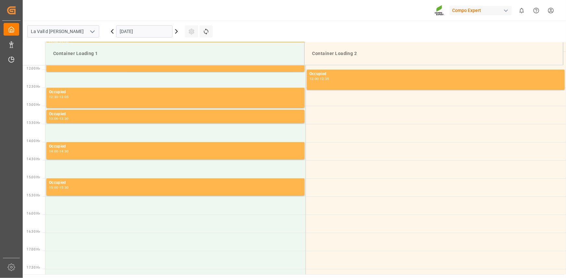
click at [130, 26] on input "[DATE]" at bounding box center [144, 31] width 56 height 12
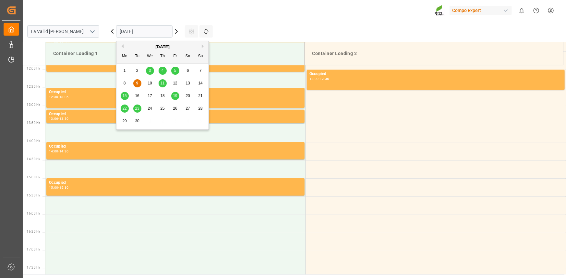
click at [177, 94] on span "19" at bounding box center [175, 96] width 4 height 5
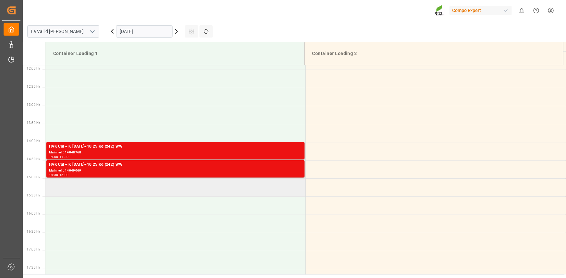
click at [74, 179] on td at bounding box center [175, 188] width 260 height 18
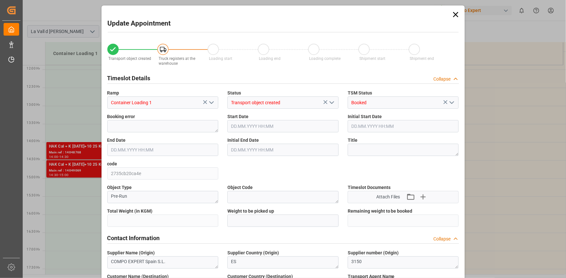
type input "21504"
type input "20"
type input "[DATE] 15:00"
type input "[DATE] 15:30"
type input "[DATE] 07:52"
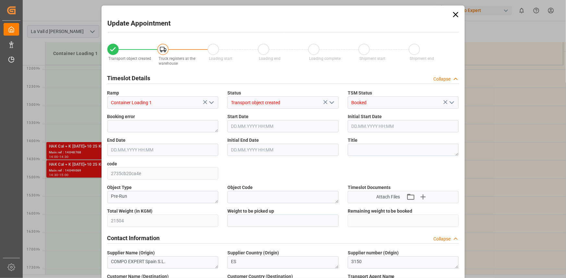
type input "[DATE] 10:55"
click at [88, 214] on div "Update Appointment Transport object created Truck registers at the warehouse Lo…" at bounding box center [283, 139] width 566 height 278
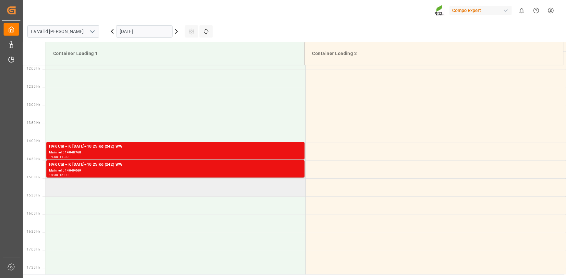
click at [132, 194] on td at bounding box center [175, 188] width 260 height 18
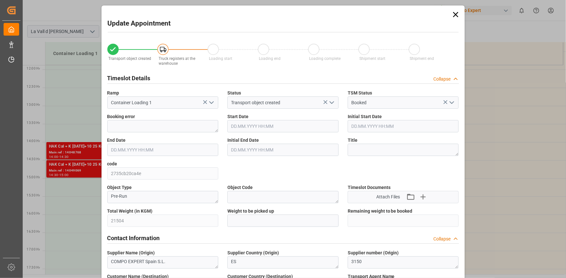
type input "21504"
type input "20"
type input "[DATE] 15:00"
type input "[DATE] 15:30"
type input "[DATE] 07:52"
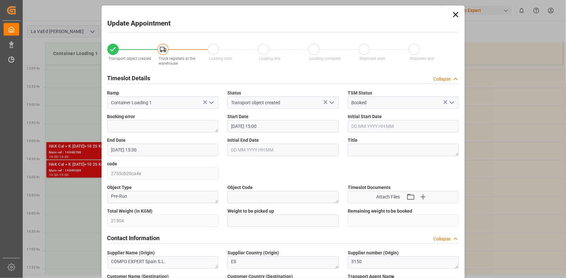
type input "[DATE] 10:55"
click at [266, 218] on input "text" at bounding box center [282, 221] width 111 height 12
paste input "21504"
type input "21504"
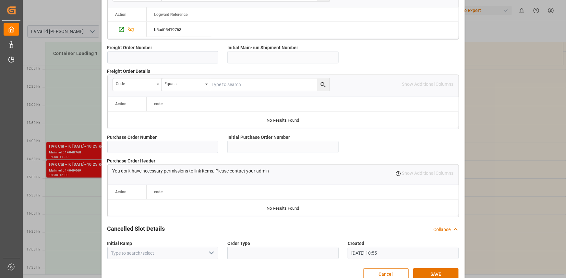
scroll to position [576, 0]
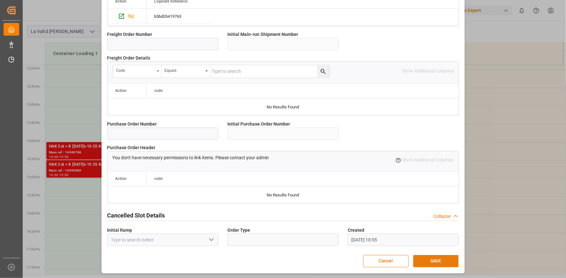
click at [435, 262] on button "SAVE" at bounding box center [435, 261] width 45 height 12
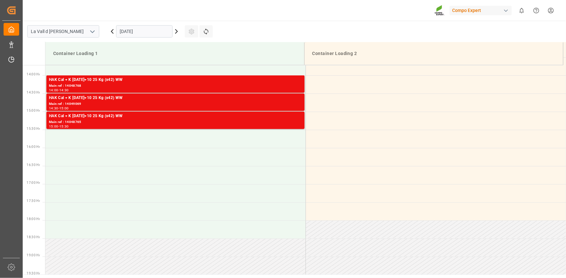
scroll to position [504, 0]
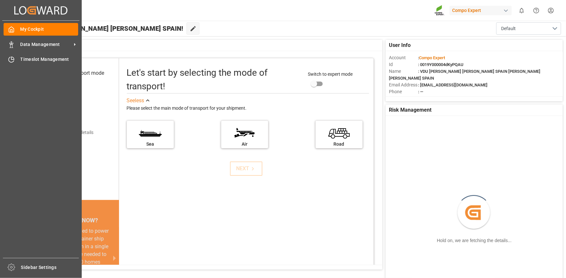
click at [39, 38] on div "My Cockpit My Cockpit Data Management Data Management Timeslot Management Times…" at bounding box center [40, 140] width 77 height 238
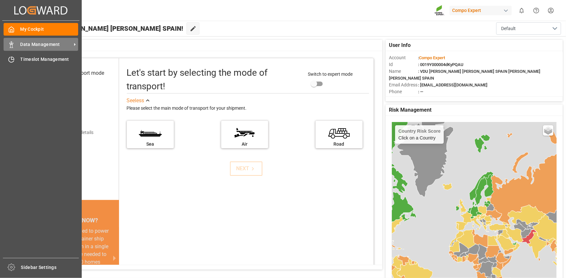
click at [46, 45] on span "Data Management" at bounding box center [45, 44] width 51 height 7
click at [20, 48] on div "Data Management Data Management" at bounding box center [41, 44] width 75 height 13
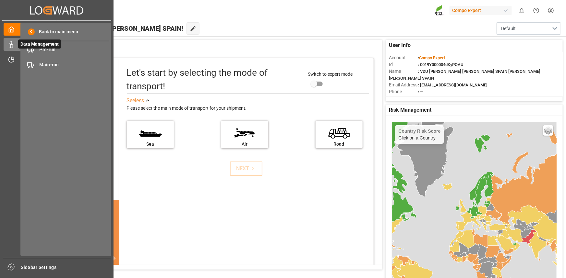
click at [58, 48] on span "Data Management" at bounding box center [39, 44] width 43 height 9
click at [65, 50] on span "Pre-run" at bounding box center [75, 49] width 70 height 7
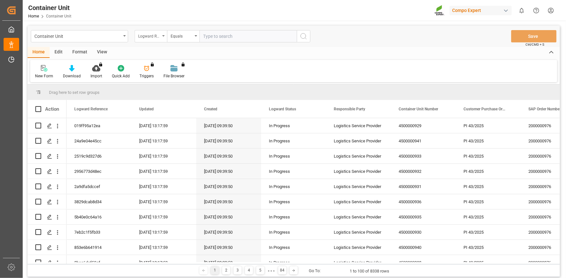
click at [161, 32] on div "Logward Reference" at bounding box center [151, 36] width 32 height 12
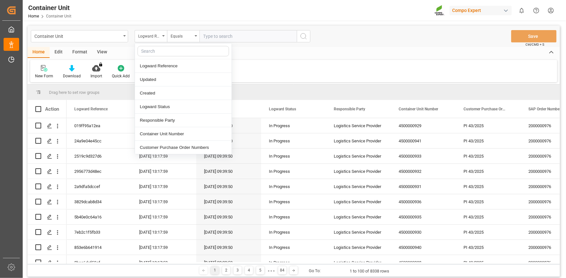
click at [163, 49] on input "text" at bounding box center [182, 51] width 91 height 10
type input "sap"
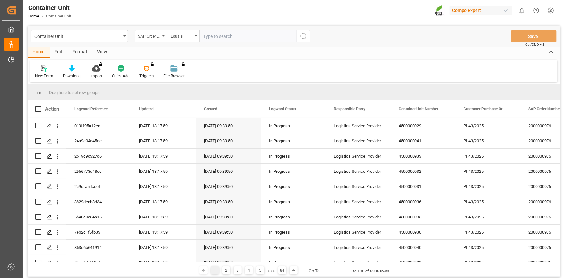
click at [253, 37] on input "text" at bounding box center [247, 36] width 97 height 12
paste input "4510360955"
type input "4510360955;"
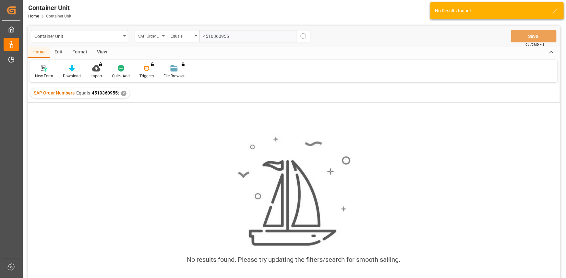
click at [125, 94] on div "SAP Order Numbers Equals 4510360955; ✕" at bounding box center [79, 93] width 99 height 10
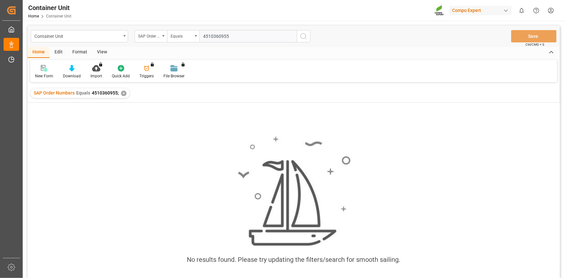
click at [125, 94] on div "✕" at bounding box center [124, 94] width 6 height 6
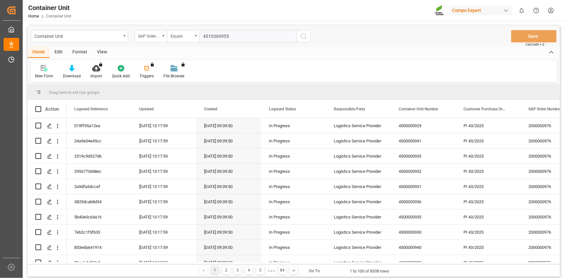
click at [249, 32] on input "4510360955" at bounding box center [247, 36] width 97 height 12
type input "4"
paste input "4510360955"
type input "4510360955;"
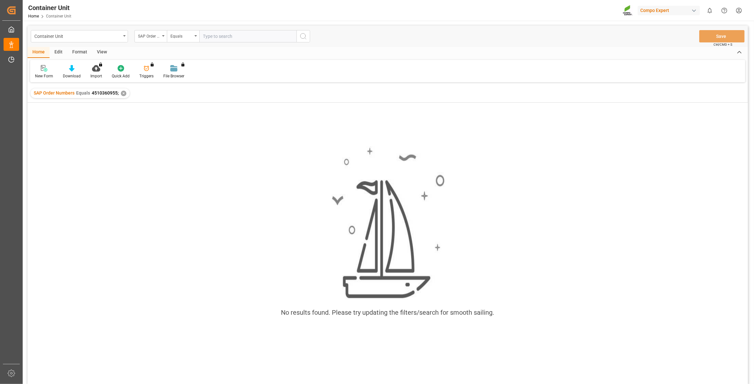
click at [122, 94] on div "✕" at bounding box center [124, 94] width 6 height 6
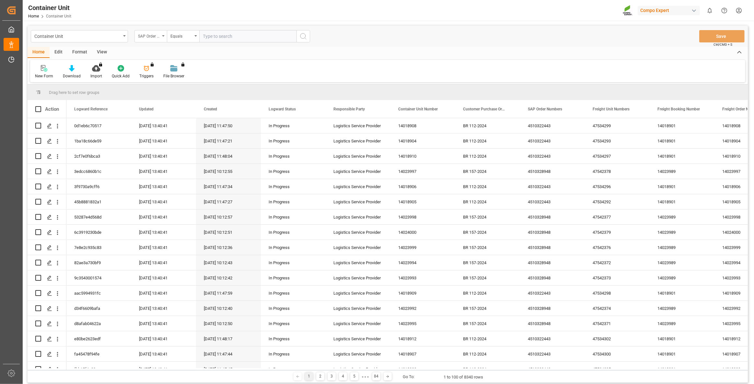
click at [153, 31] on div "SAP Order Numbers" at bounding box center [151, 36] width 32 height 12
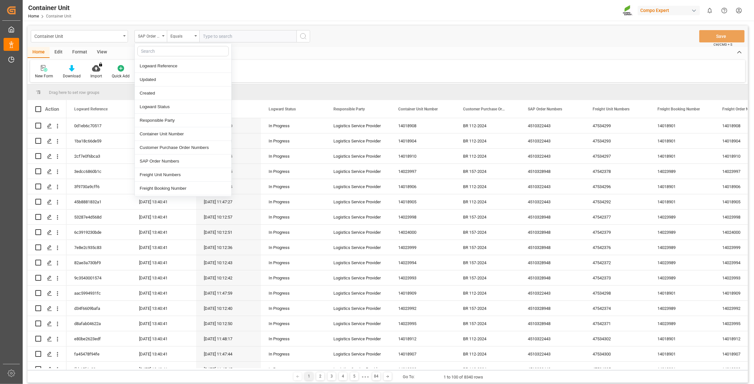
click at [161, 46] on input "text" at bounding box center [182, 51] width 91 height 10
click at [240, 34] on input "text" at bounding box center [247, 36] width 97 height 12
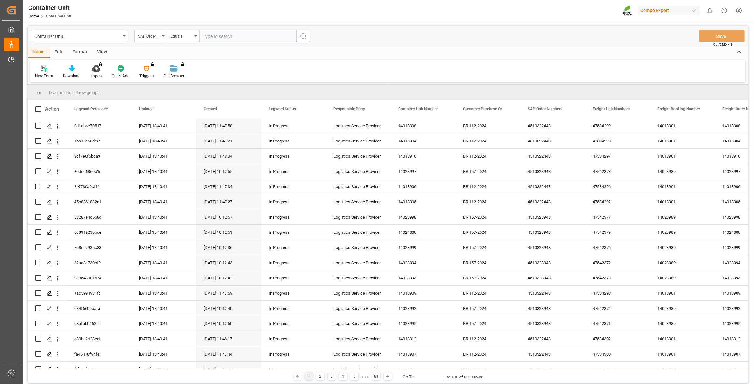
paste input "4510360955"
type input "4510360955;"
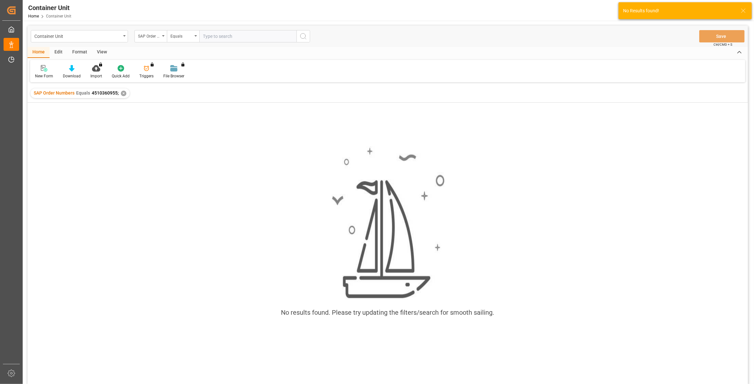
click at [124, 96] on div "SAP Order Numbers Equals 4510360955; ✕" at bounding box center [79, 93] width 99 height 10
click at [121, 95] on div "SAP Order Numbers Equals 4510360955; ✕" at bounding box center [79, 93] width 99 height 10
click at [126, 94] on div "SAP Order Numbers Equals 4510360955; ✕" at bounding box center [79, 93] width 99 height 10
click at [123, 94] on div "✕" at bounding box center [124, 94] width 6 height 6
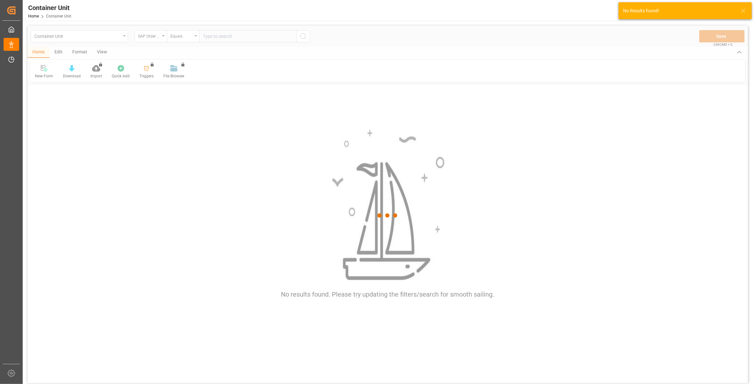
click at [183, 37] on div at bounding box center [388, 216] width 721 height 381
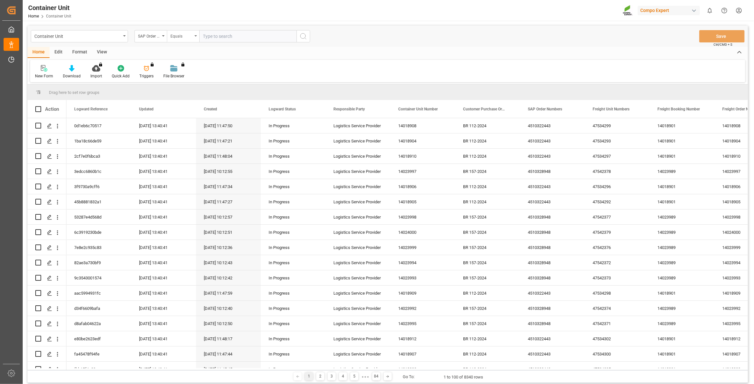
click at [179, 38] on div "Equals" at bounding box center [181, 35] width 22 height 7
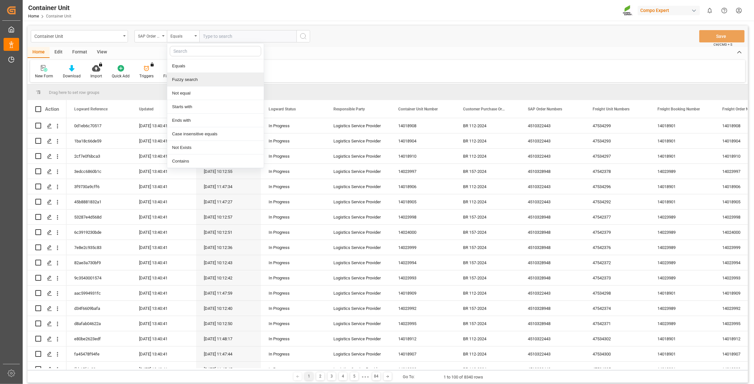
click at [191, 84] on div "Fuzzy search" at bounding box center [215, 80] width 97 height 14
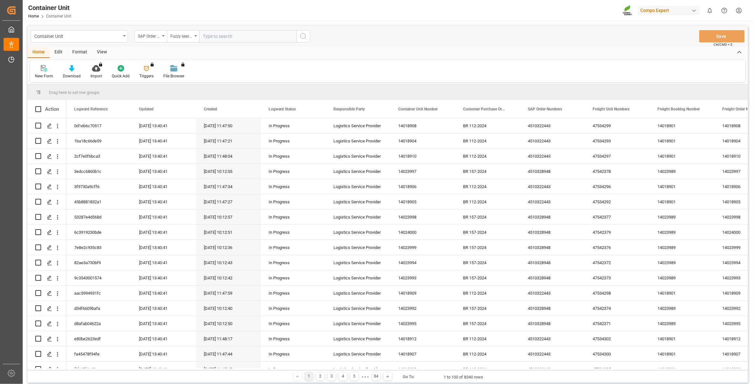
click at [209, 47] on div "Home Edit Format View" at bounding box center [388, 52] width 721 height 11
click at [220, 39] on input "text" at bounding box center [247, 36] width 97 height 12
paste input "4510360955"
type input "4510360955"
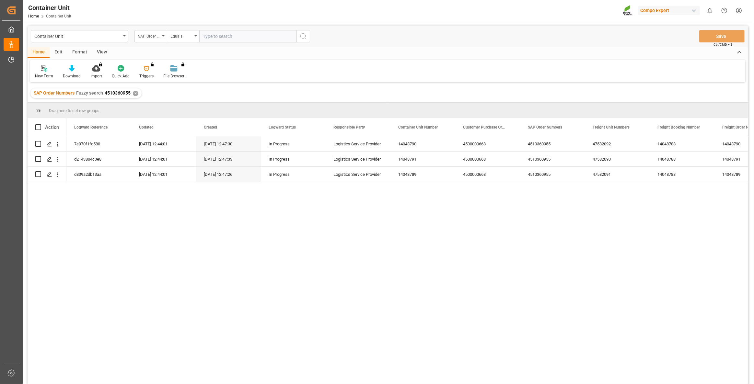
drag, startPoint x: 124, startPoint y: 229, endPoint x: 81, endPoint y: 220, distance: 43.7
click at [124, 229] on div "7e970f1fc580 09.09.2025 12:44:01 07.07.2025 12:47:30 In Progress Logistics Serv…" at bounding box center [407, 262] width 682 height 252
click at [58, 144] on icon "open menu" at bounding box center [57, 144] width 1 height 5
click at [79, 156] on span "Open in new tab" at bounding box center [100, 158] width 59 height 7
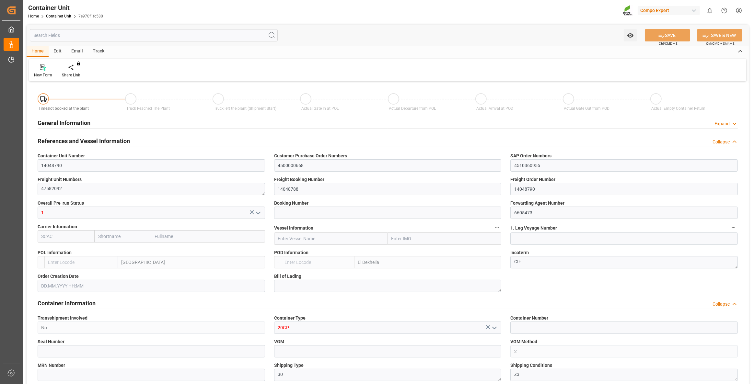
type input "ESVLC"
type input "EGEDK"
type input "10"
type input "0"
type input "11"
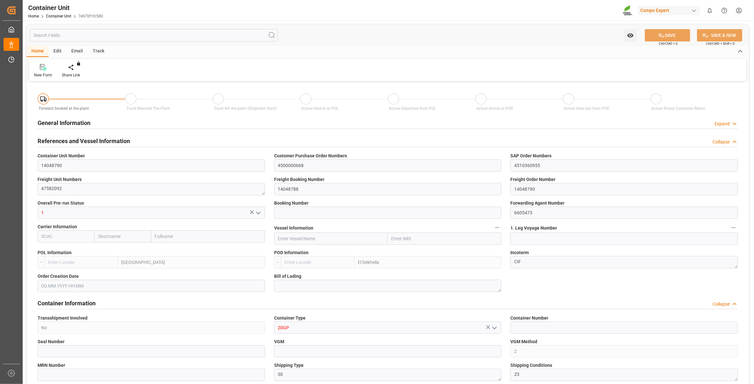
type input "0"
type input "60"
type input "24576"
type input "07.07.2025 12:48"
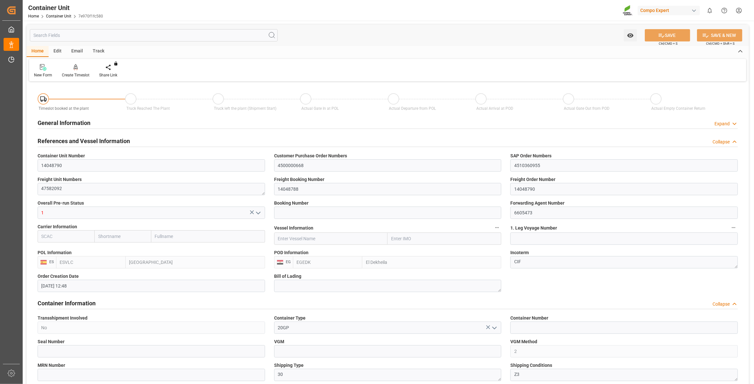
type input "07.07.2025"
click at [74, 72] on div "Create Timeslot" at bounding box center [76, 75] width 28 height 6
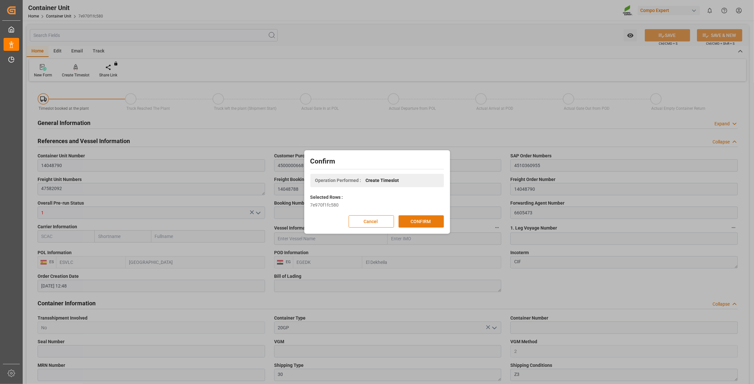
click at [431, 222] on button "CONFIRM" at bounding box center [421, 222] width 45 height 12
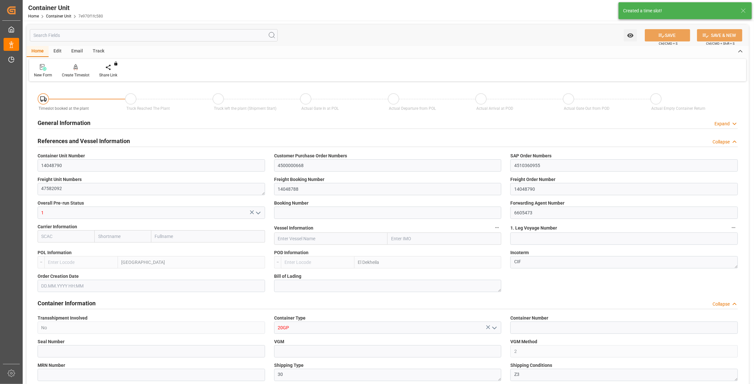
type input "ESVLC"
type input "EGEDK"
type input "10"
type input "0"
type input "11"
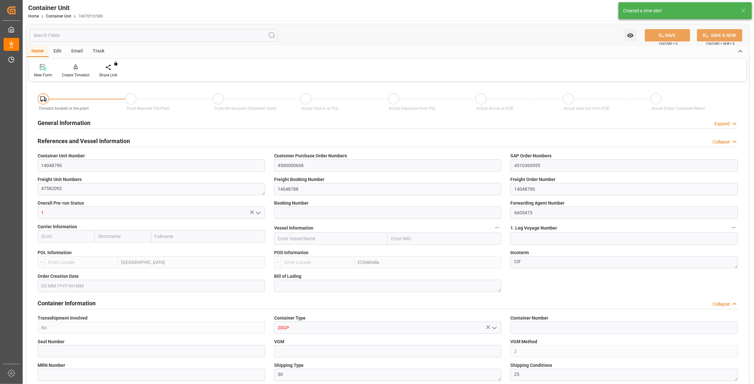
type input "0"
type input "60"
type input "24576"
type input "07.07.2025 12:48"
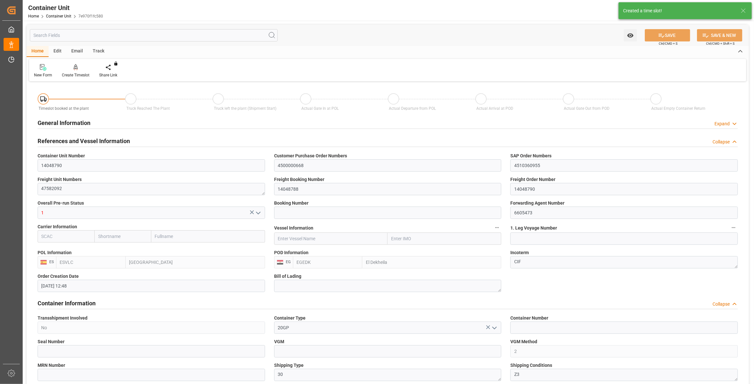
type input "07.07.2025"
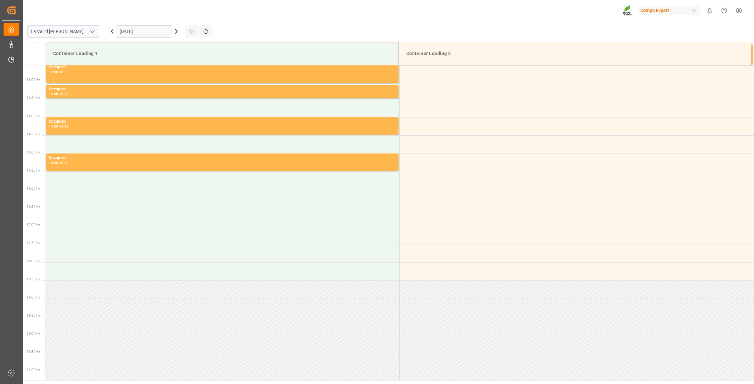
scroll to position [467, 0]
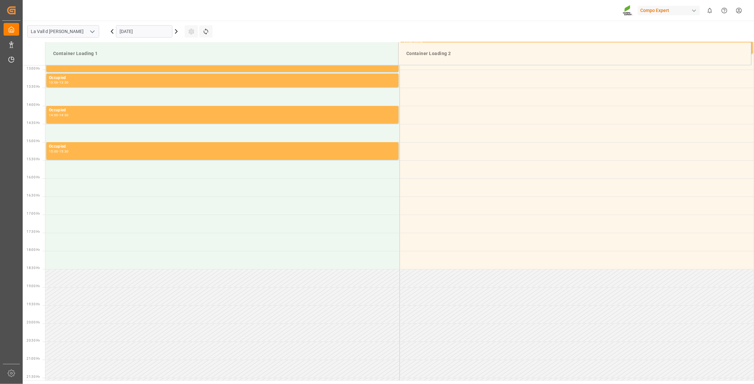
click at [139, 33] on input "[DATE]" at bounding box center [144, 31] width 56 height 12
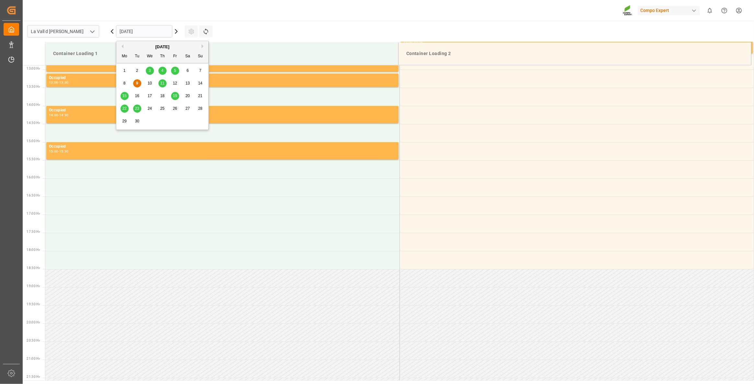
click at [163, 86] on div "11" at bounding box center [163, 84] width 8 height 8
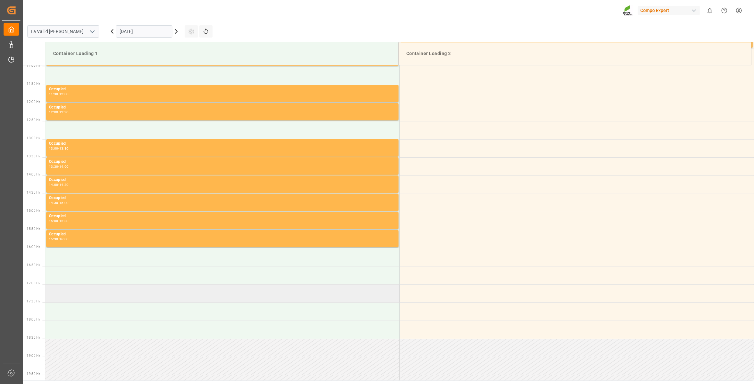
scroll to position [261, 0]
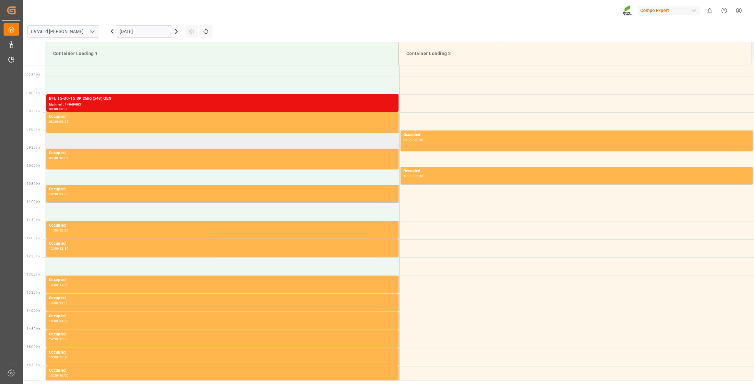
click at [117, 139] on td at bounding box center [222, 140] width 354 height 18
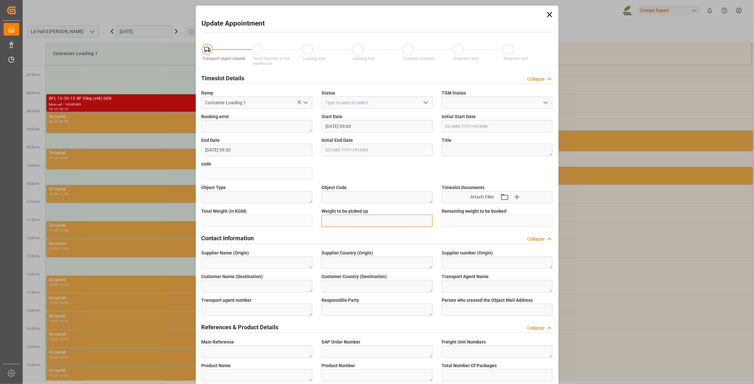
click at [348, 222] on input "text" at bounding box center [377, 221] width 111 height 12
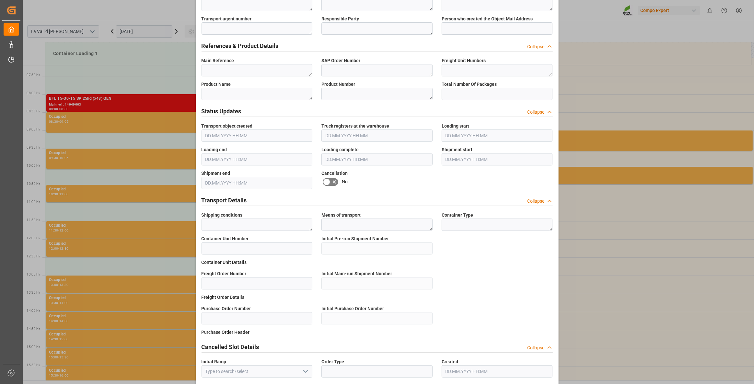
scroll to position [307, 0]
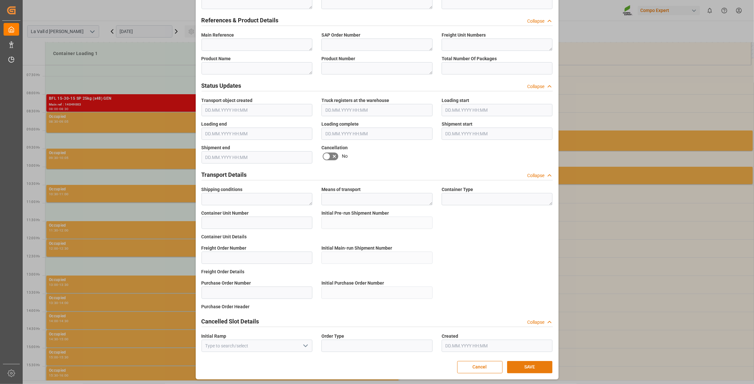
type input "24576"
click at [527, 365] on button "SAVE" at bounding box center [529, 367] width 45 height 12
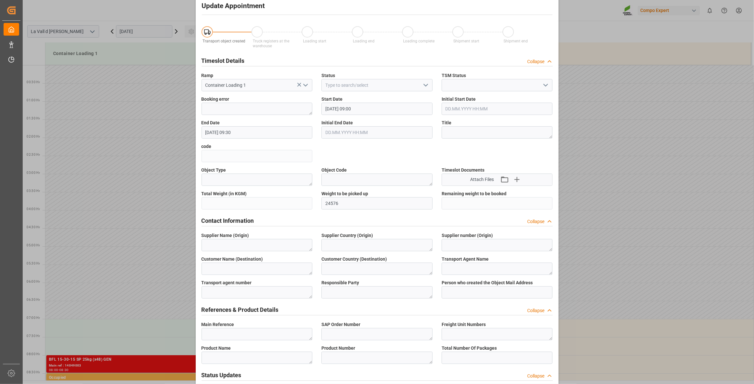
scroll to position [13, 0]
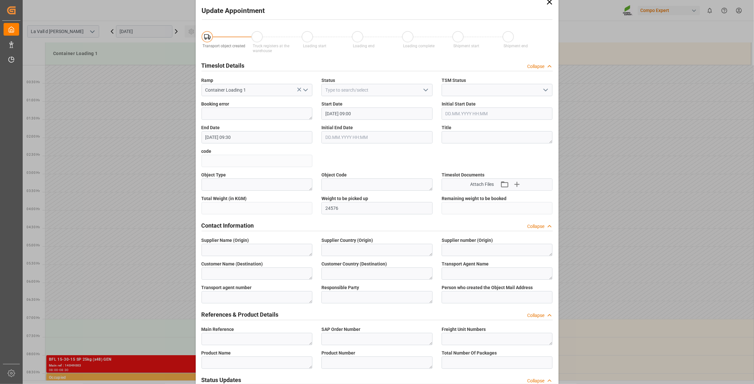
click at [549, 3] on icon at bounding box center [549, 1] width 9 height 9
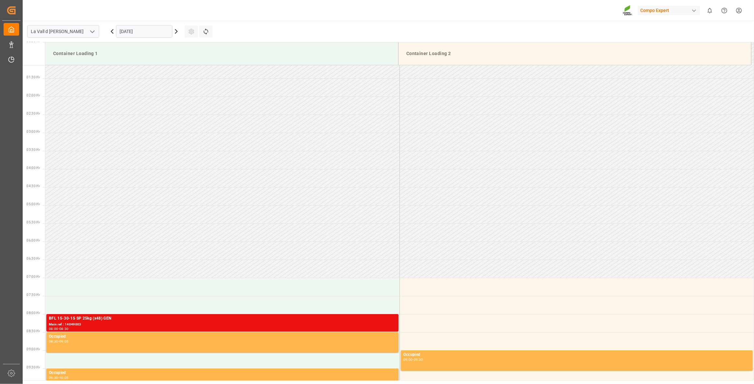
scroll to position [177, 0]
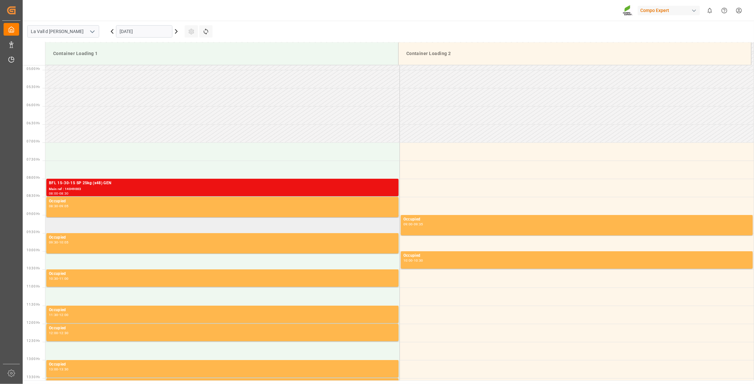
click at [62, 225] on td at bounding box center [222, 224] width 354 height 18
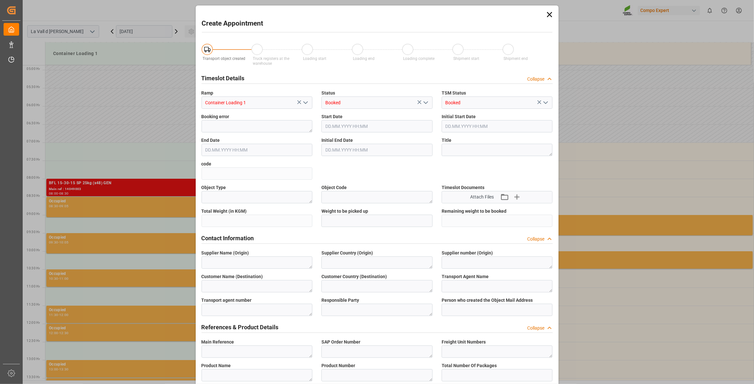
type input "[DATE] 09:00"
type input "[DATE] 09:30"
click at [346, 220] on input "text" at bounding box center [377, 221] width 111 height 12
type input "24576"
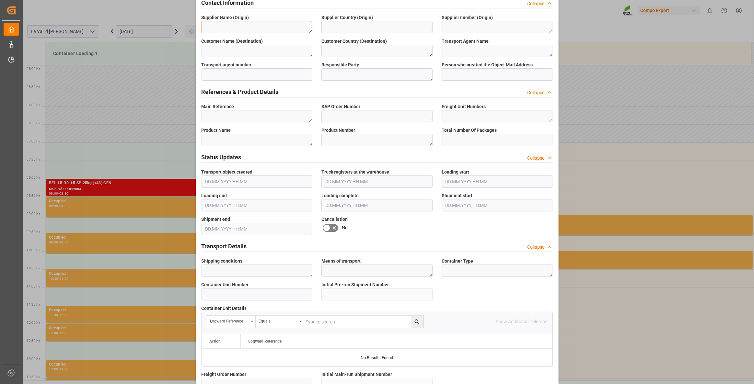
scroll to position [470, 0]
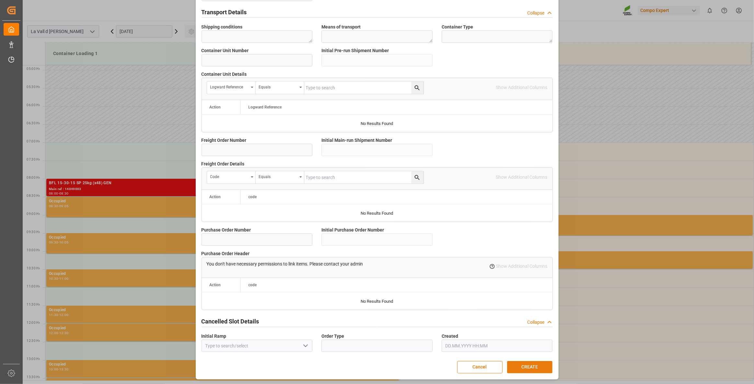
click at [538, 370] on button "CREATE" at bounding box center [529, 367] width 45 height 12
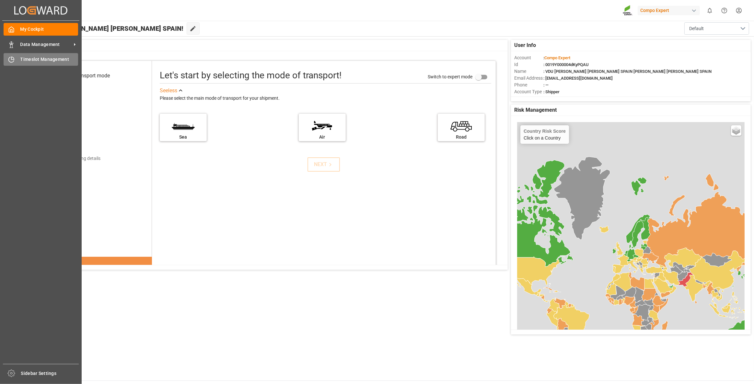
click at [36, 59] on span "Timeslot Management" at bounding box center [49, 59] width 58 height 7
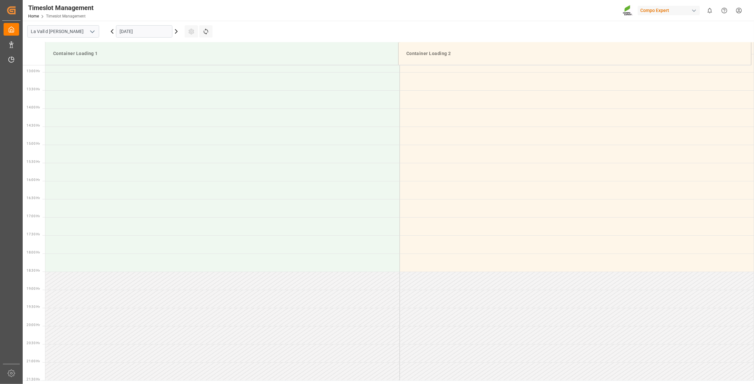
scroll to position [467, 0]
click at [147, 31] on input "[DATE]" at bounding box center [144, 31] width 56 height 12
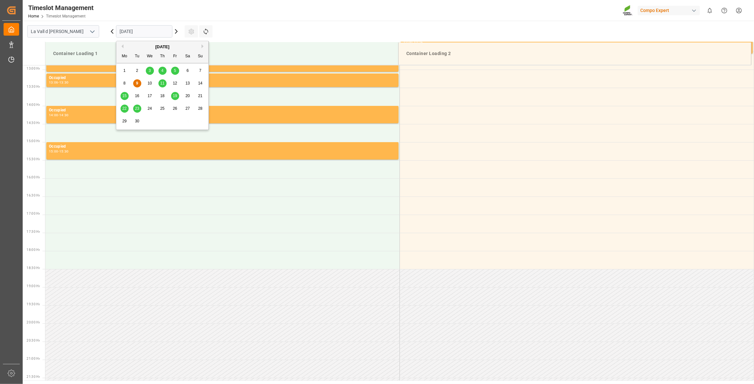
click at [162, 84] on span "11" at bounding box center [162, 83] width 4 height 5
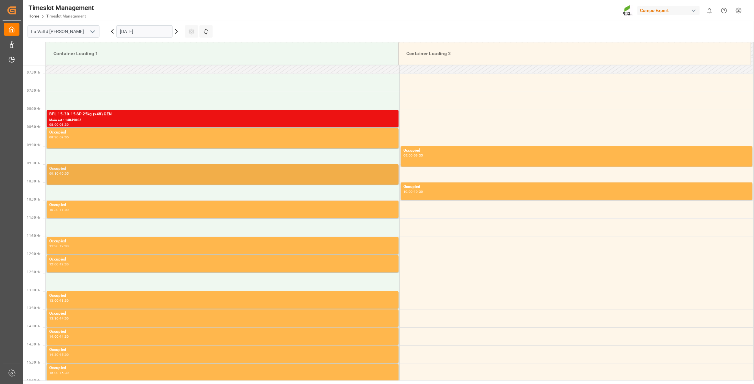
scroll to position [232, 0]
